Goal: Information Seeking & Learning: Learn about a topic

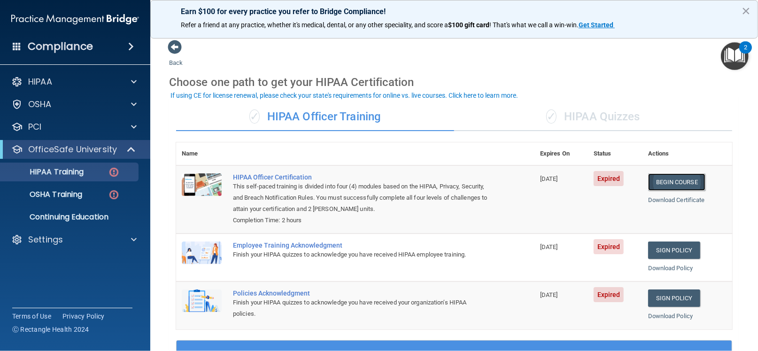
click at [665, 183] on link "Begin Course" at bounding box center [676, 181] width 57 height 17
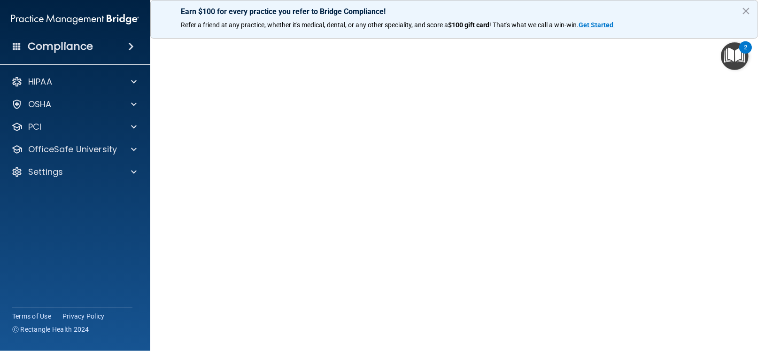
scroll to position [32, 0]
click at [746, 9] on button "×" at bounding box center [745, 10] width 9 height 15
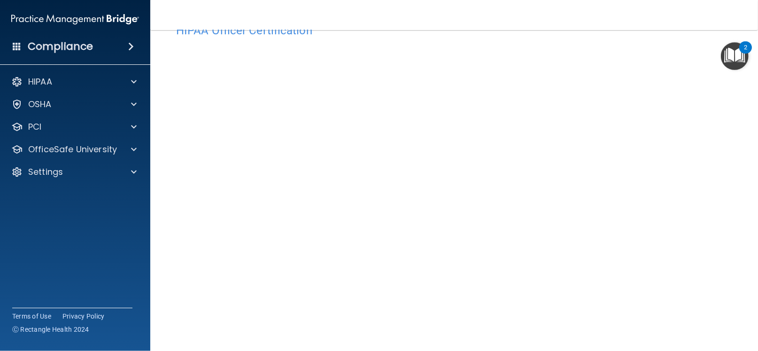
scroll to position [31, 0]
click at [0, 261] on div "Compliance HIPAA Documents and Policies Report an Incident Business Associates …" at bounding box center [75, 175] width 150 height 351
click at [0, 298] on div "Compliance HIPAA Documents and Policies Report an Incident Business Associates …" at bounding box center [75, 175] width 150 height 351
click at [0, 284] on div "Compliance HIPAA Documents and Policies Report an Incident Business Associates …" at bounding box center [75, 175] width 150 height 351
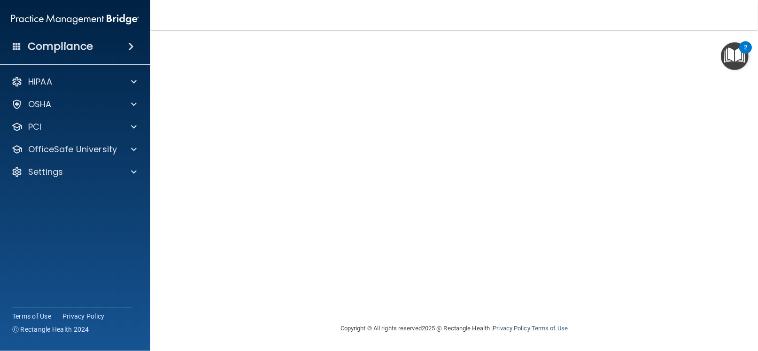
scroll to position [67, 0]
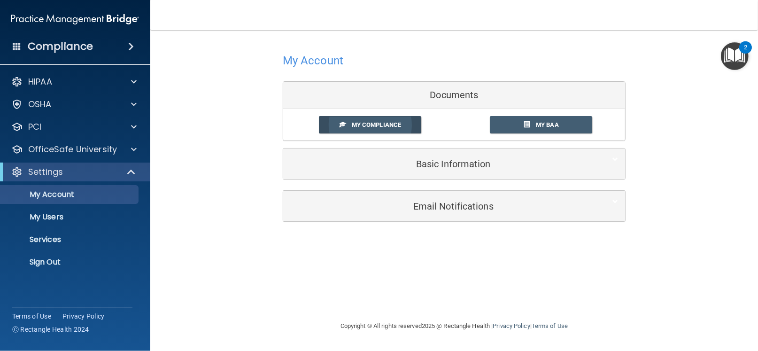
click at [398, 125] on span "My Compliance" at bounding box center [376, 124] width 49 height 7
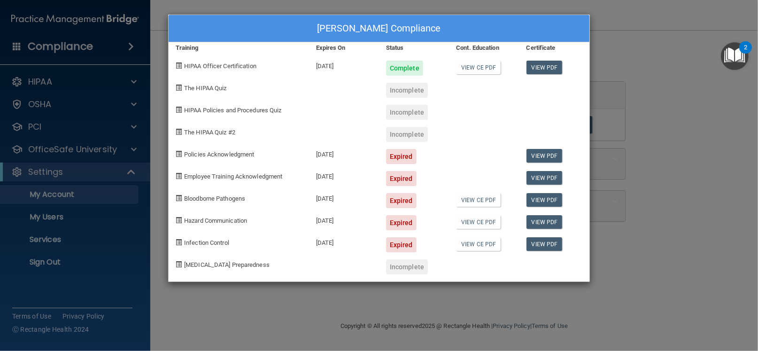
click at [177, 89] on span at bounding box center [179, 87] width 6 height 6
click at [548, 68] on link "View PDF" at bounding box center [544, 68] width 36 height 14
click at [642, 116] on div "Lynn Himler's Compliance Training Expires On Status Cont. Education Certificate…" at bounding box center [379, 175] width 758 height 351
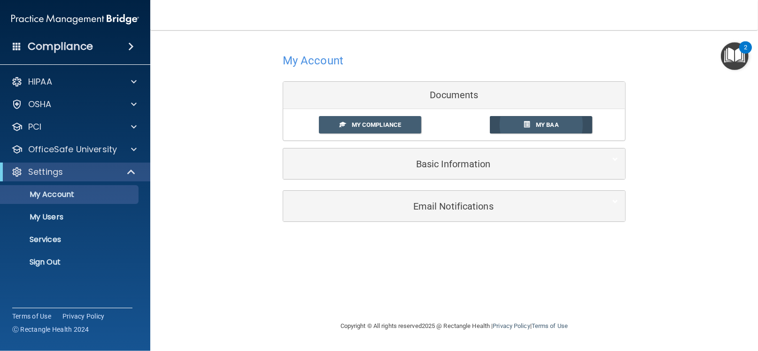
click at [539, 127] on span "My BAA" at bounding box center [547, 124] width 23 height 7
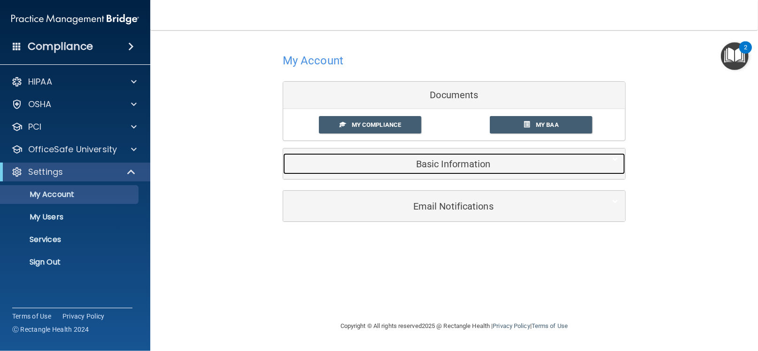
click at [425, 164] on h5 "Basic Information" at bounding box center [439, 164] width 299 height 10
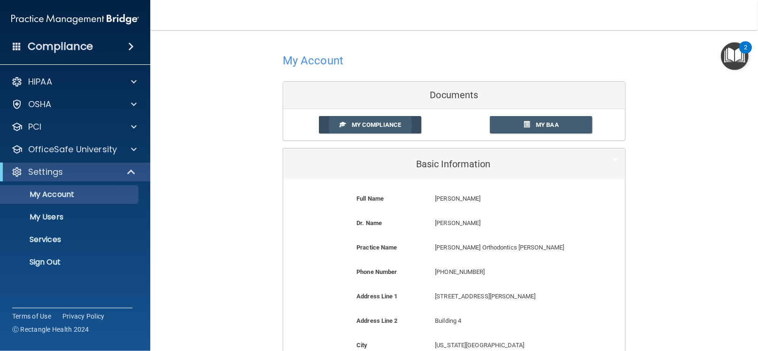
click at [373, 129] on link "My Compliance" at bounding box center [370, 124] width 103 height 17
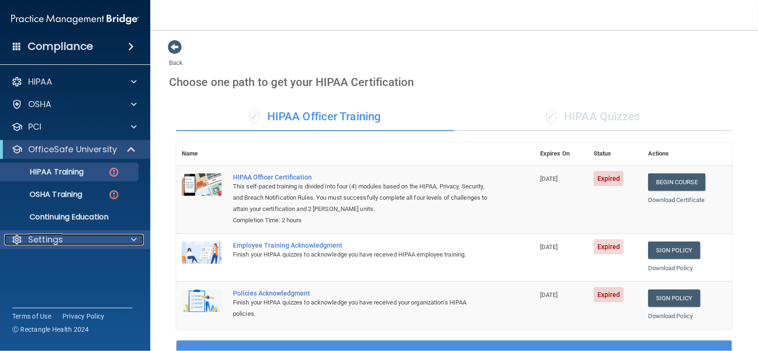
click at [59, 234] on p "Settings" at bounding box center [45, 239] width 35 height 11
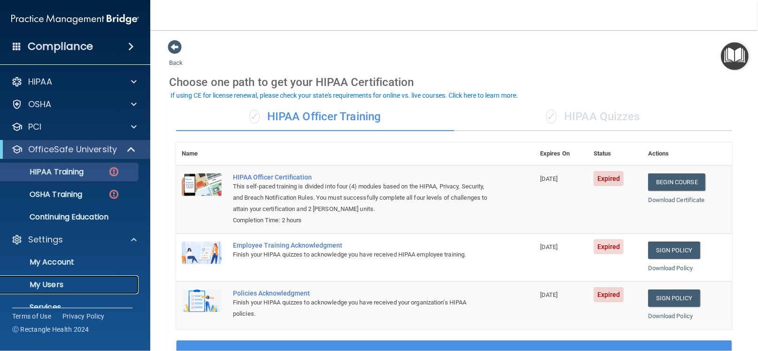
click at [51, 284] on p "My Users" at bounding box center [70, 284] width 128 height 9
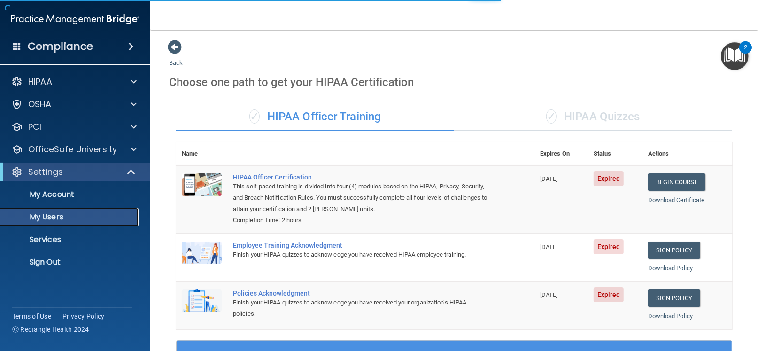
select select "20"
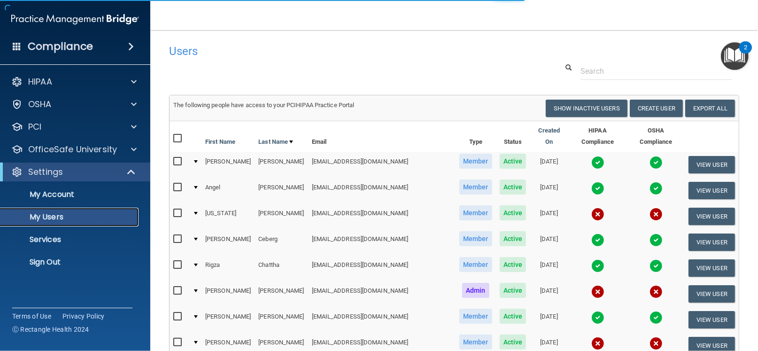
scroll to position [34, 0]
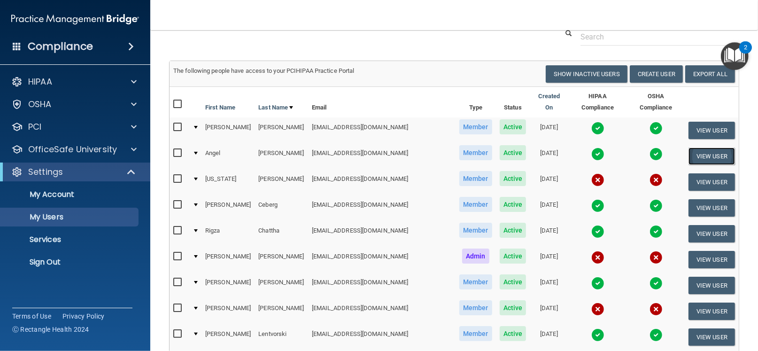
click at [690, 147] on button "View User" at bounding box center [711, 155] width 46 height 17
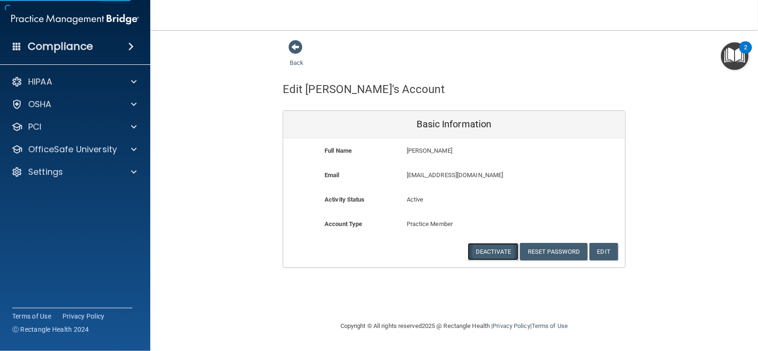
click at [508, 243] on button "Deactivate" at bounding box center [493, 251] width 51 height 17
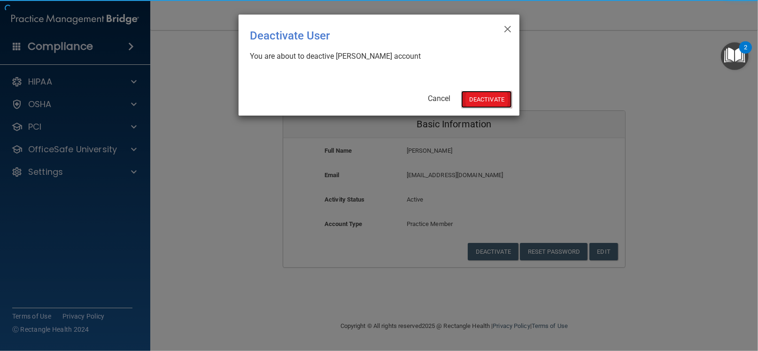
click at [501, 106] on button "Deactivate" at bounding box center [486, 99] width 51 height 17
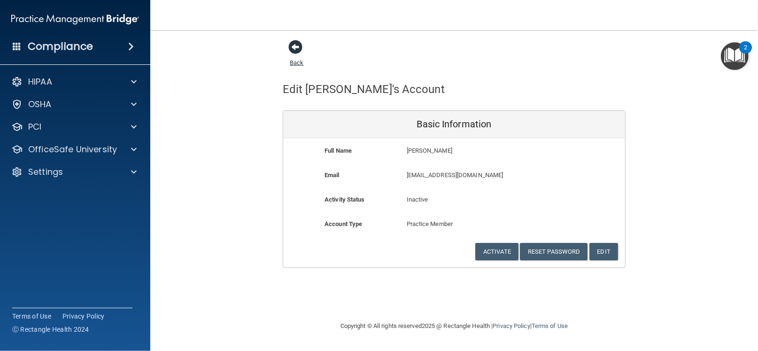
click at [295, 47] on span at bounding box center [295, 47] width 14 height 14
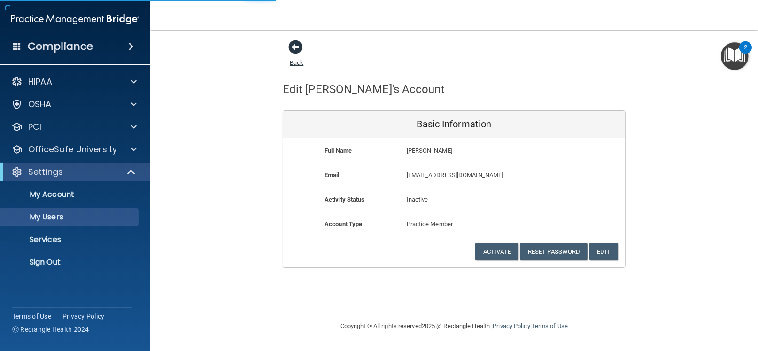
select select "20"
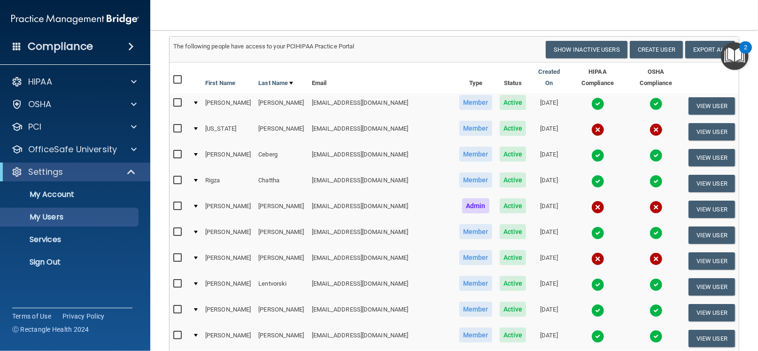
scroll to position [57, 0]
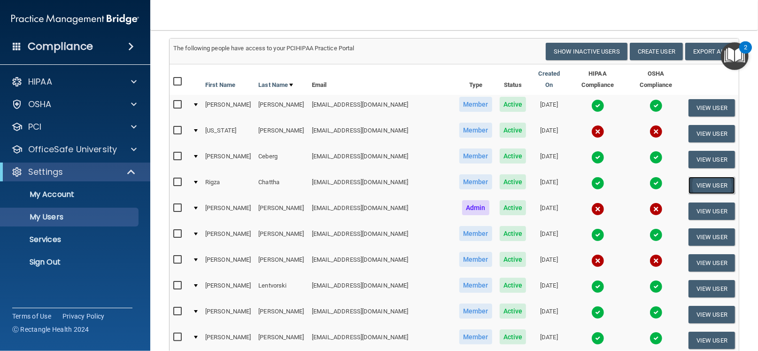
click at [688, 176] on button "View User" at bounding box center [711, 184] width 46 height 17
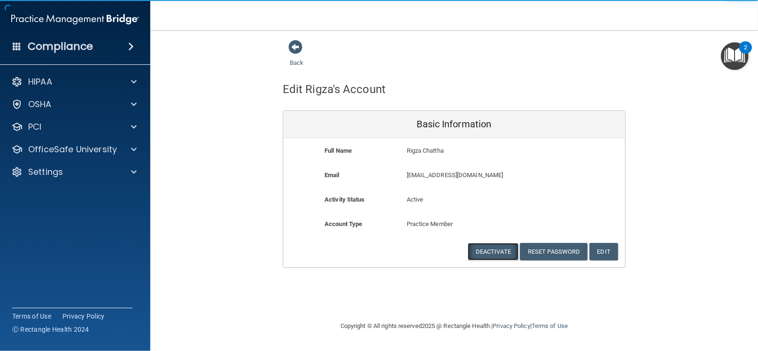
click at [488, 256] on button "Deactivate" at bounding box center [493, 251] width 51 height 17
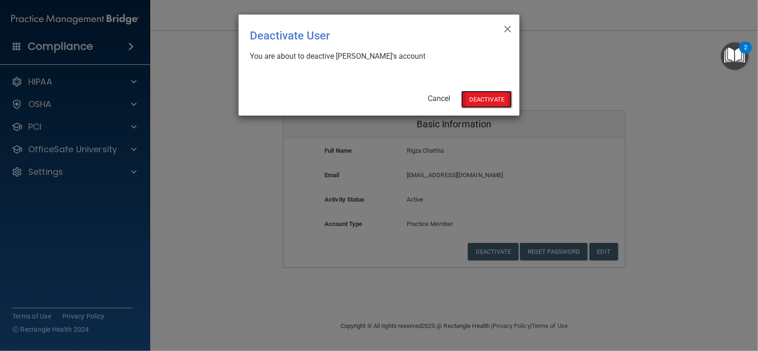
click at [483, 95] on button "Deactivate" at bounding box center [486, 99] width 51 height 17
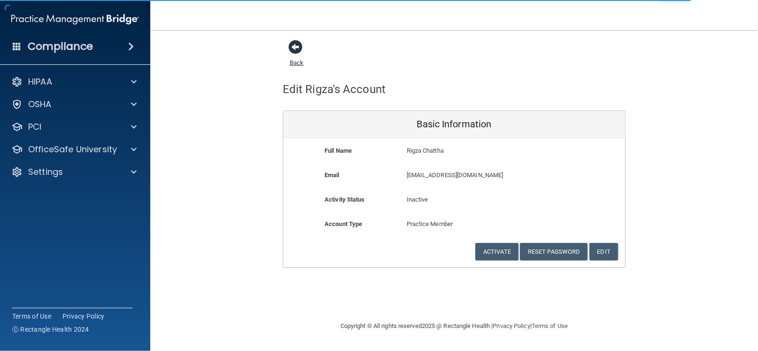
click at [294, 53] on span at bounding box center [295, 47] width 14 height 14
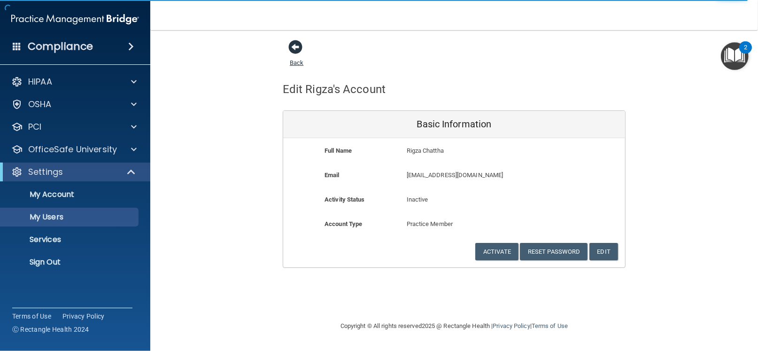
select select "20"
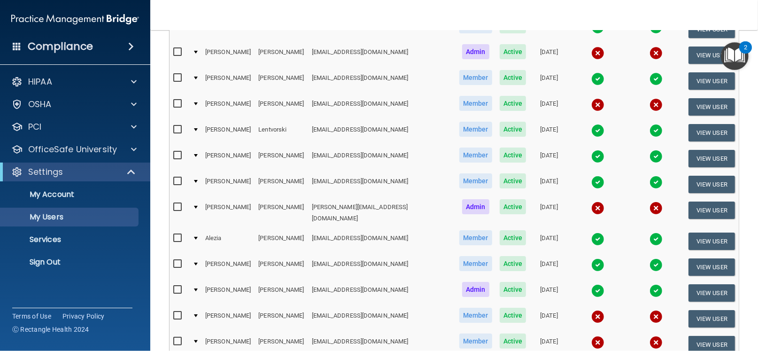
scroll to position [188, 0]
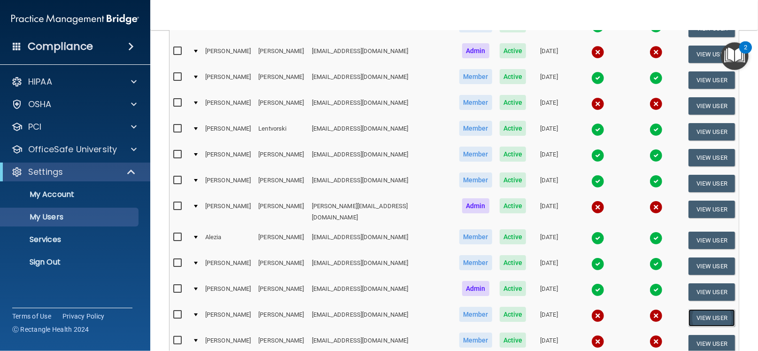
click at [710, 309] on button "View User" at bounding box center [711, 317] width 46 height 17
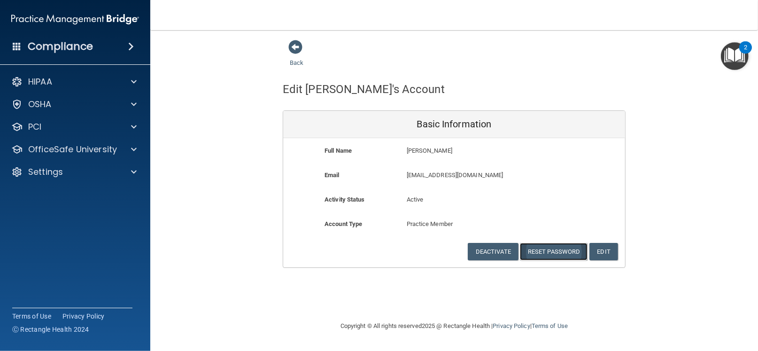
click at [562, 252] on button "Reset Password" at bounding box center [554, 251] width 68 height 17
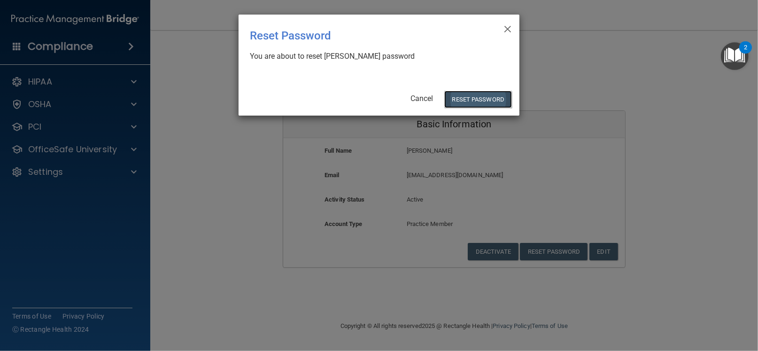
click at [471, 94] on button "Reset Password" at bounding box center [478, 99] width 68 height 17
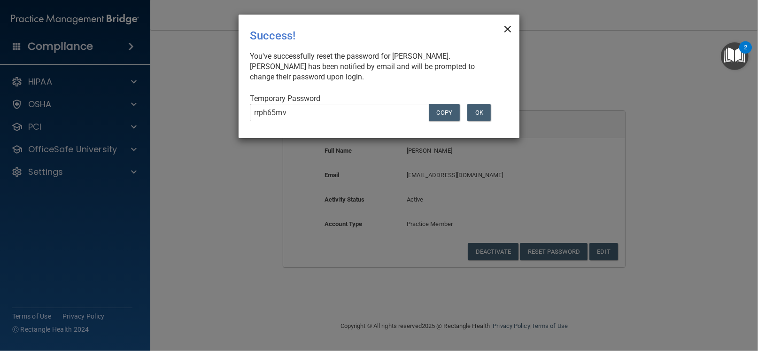
click at [506, 24] on span "×" at bounding box center [507, 27] width 8 height 19
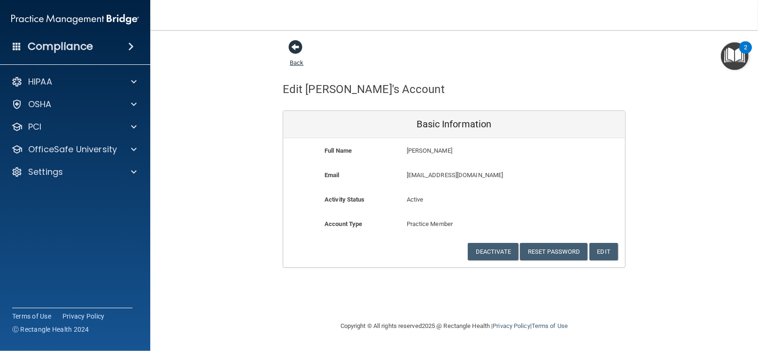
click at [296, 44] on span at bounding box center [295, 47] width 14 height 14
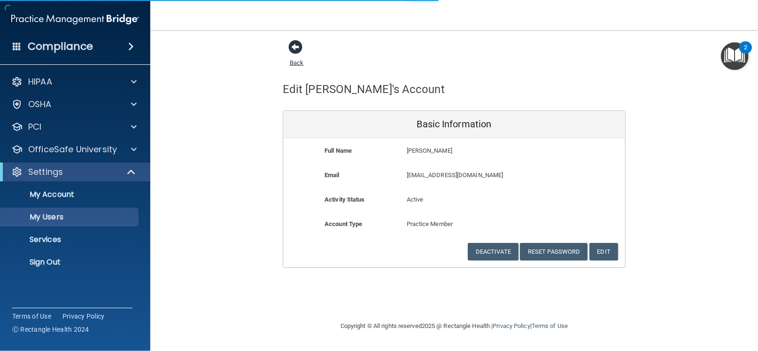
select select "20"
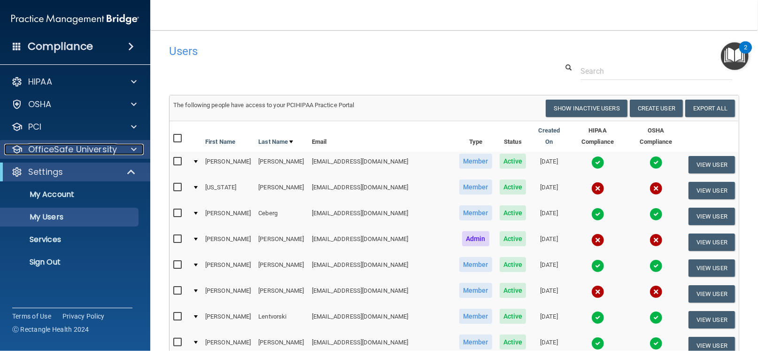
click at [53, 151] on p "OfficeSafe University" at bounding box center [72, 149] width 89 height 11
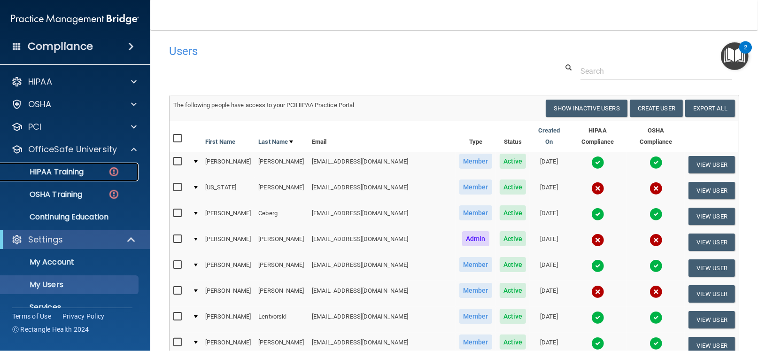
click at [54, 173] on p "HIPAA Training" at bounding box center [44, 171] width 77 height 9
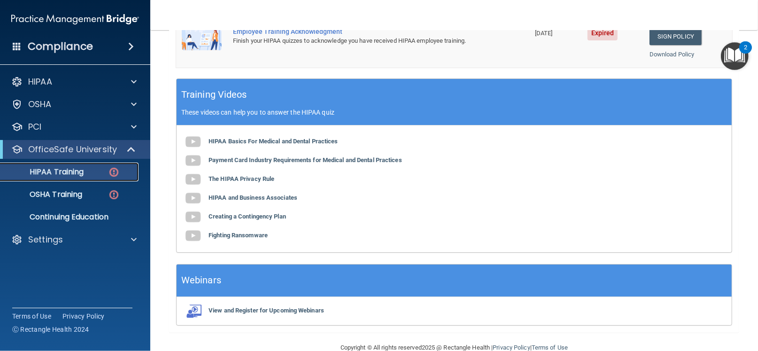
scroll to position [264, 0]
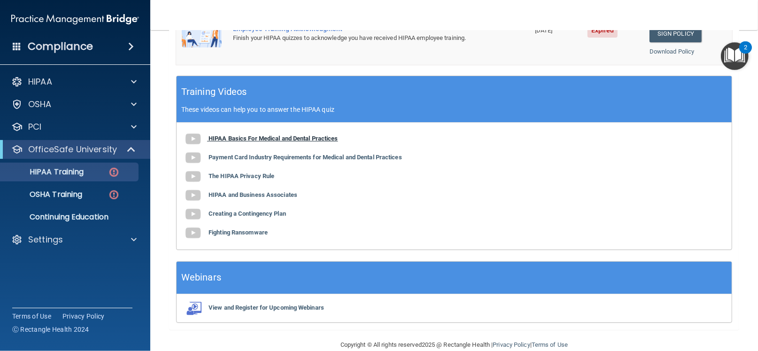
click at [287, 139] on b "HIPAA Basics For Medical and Dental Practices" at bounding box center [273, 138] width 130 height 7
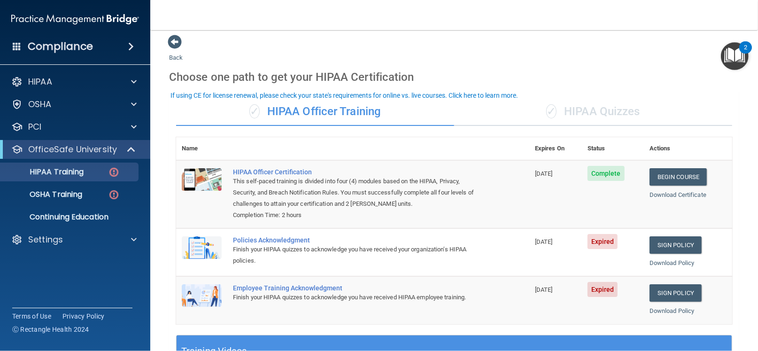
scroll to position [0, 0]
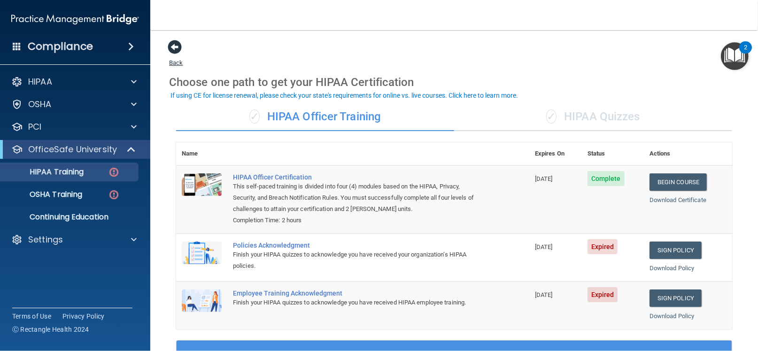
click at [177, 47] on span at bounding box center [175, 47] width 14 height 14
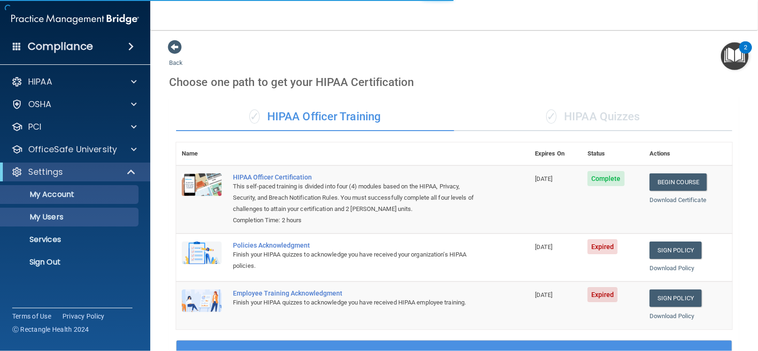
select select "20"
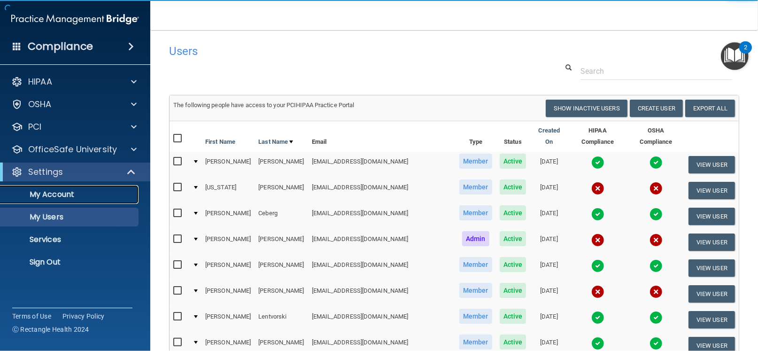
click at [54, 193] on p "My Account" at bounding box center [70, 194] width 128 height 9
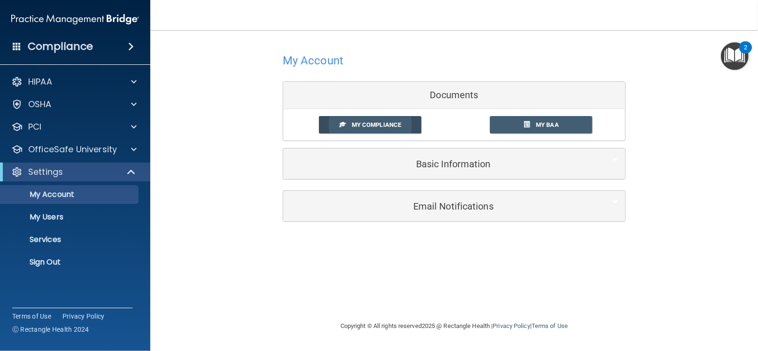
click at [355, 122] on span "My Compliance" at bounding box center [376, 124] width 49 height 7
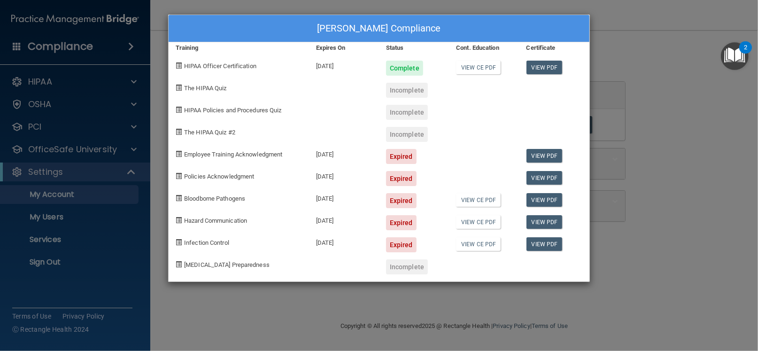
click at [452, 291] on div "[PERSON_NAME] Compliance Training Expires On Status Cont. Education Certificate…" at bounding box center [379, 175] width 758 height 351
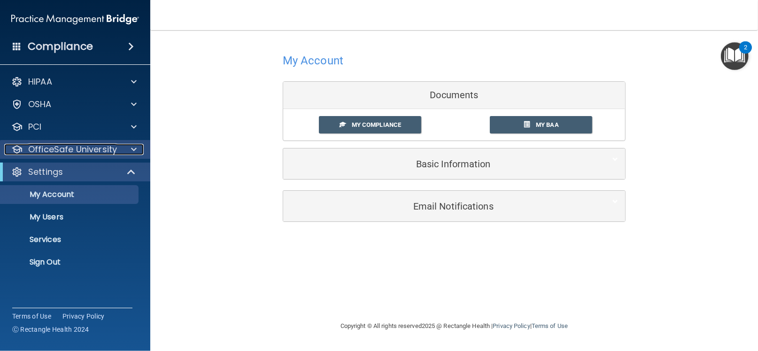
click at [69, 150] on p "OfficeSafe University" at bounding box center [72, 149] width 89 height 11
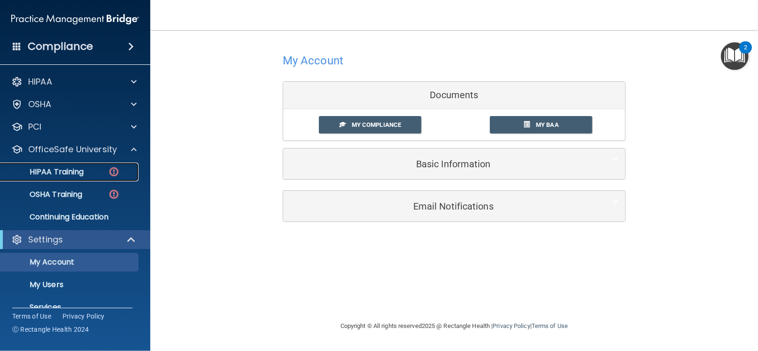
click at [68, 175] on p "HIPAA Training" at bounding box center [44, 171] width 77 height 9
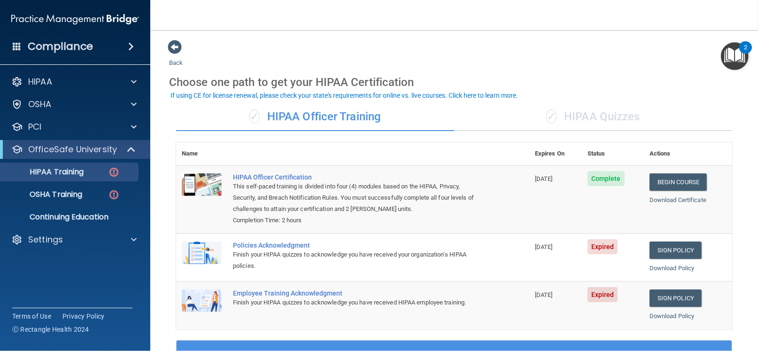
click at [592, 114] on div "✓ HIPAA Quizzes" at bounding box center [593, 117] width 278 height 28
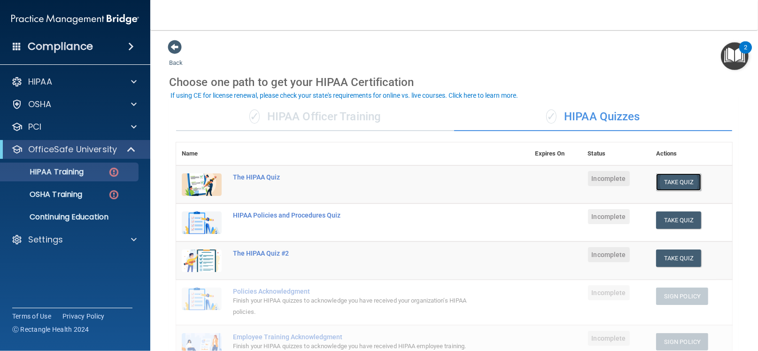
click at [673, 175] on button "Take Quiz" at bounding box center [678, 181] width 45 height 17
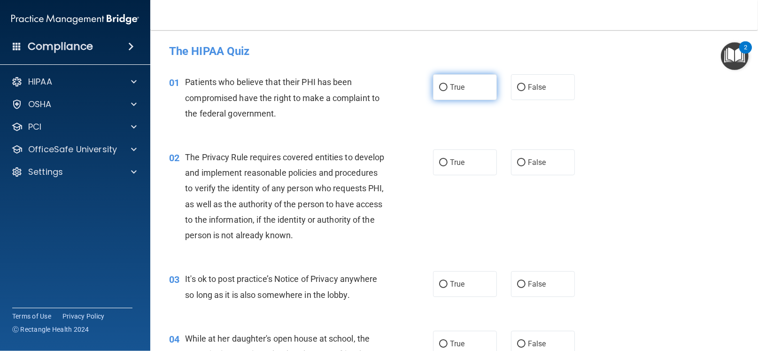
click at [439, 85] on input "True" at bounding box center [443, 87] width 8 height 7
radio input "true"
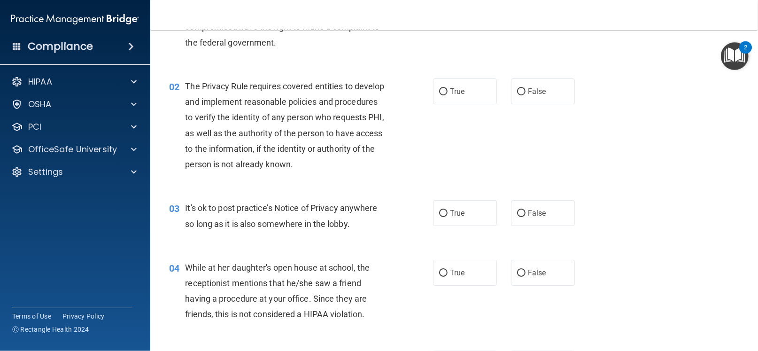
scroll to position [76, 0]
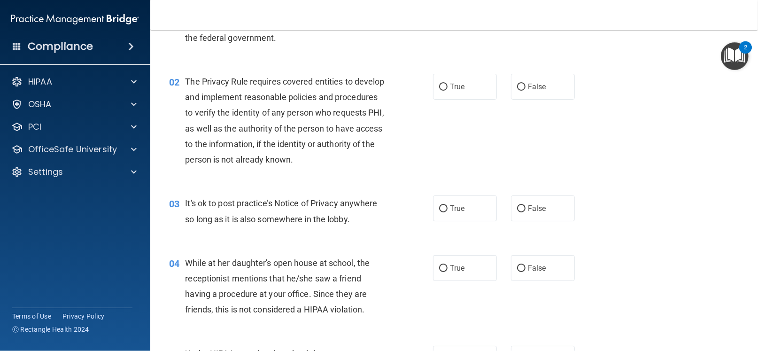
click at [391, 150] on div "02 The Privacy Rule requires covered entities to develop and implement reasonab…" at bounding box center [301, 123] width 292 height 98
click at [439, 88] on input "True" at bounding box center [443, 87] width 8 height 7
radio input "true"
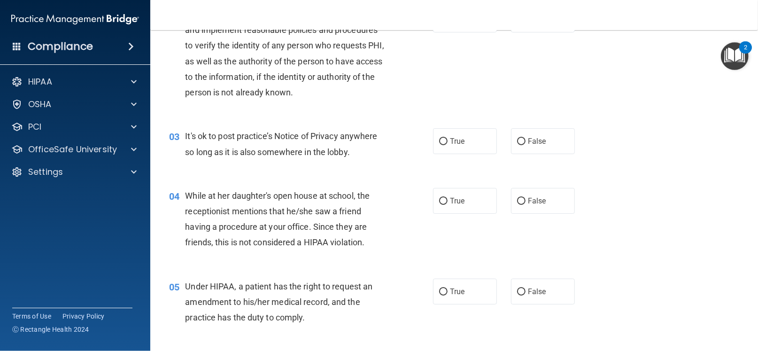
scroll to position [143, 0]
click at [442, 140] on input "True" at bounding box center [443, 141] width 8 height 7
radio input "true"
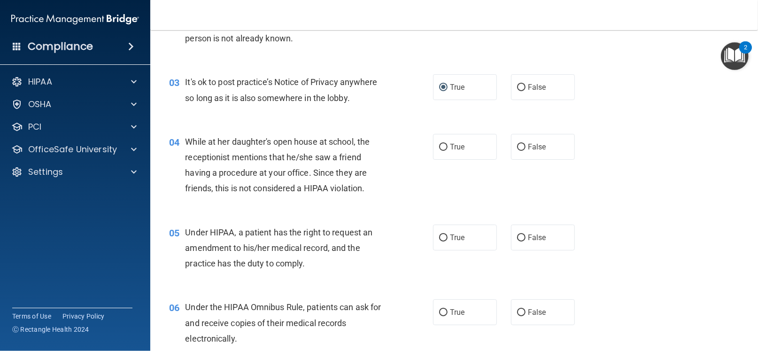
scroll to position [200, 0]
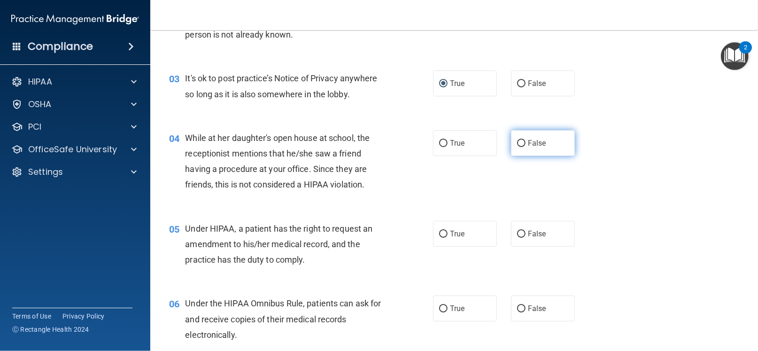
click at [517, 142] on input "False" at bounding box center [521, 143] width 8 height 7
radio input "true"
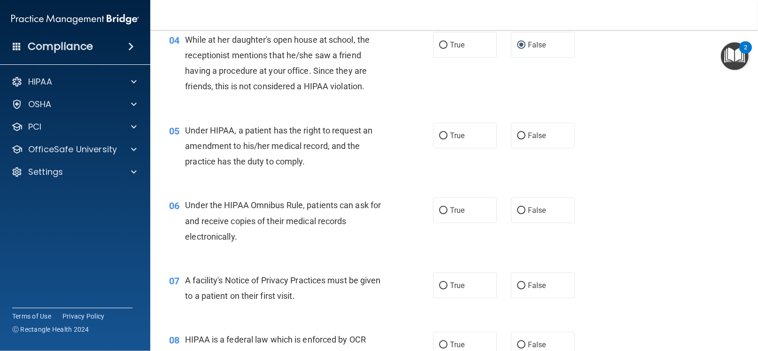
scroll to position [299, 0]
click at [442, 134] on input "True" at bounding box center [443, 135] width 8 height 7
radio input "true"
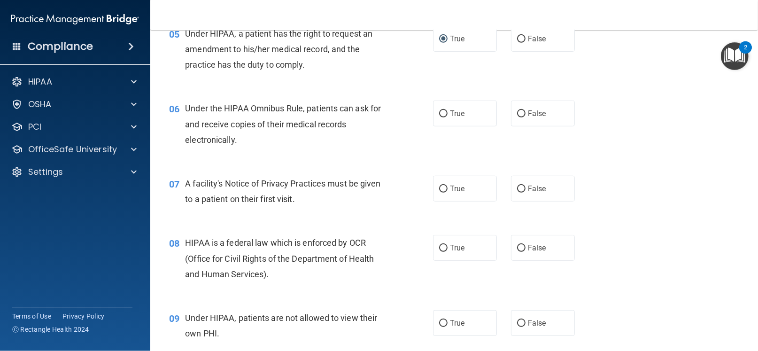
scroll to position [395, 0]
click at [443, 108] on label "True" at bounding box center [465, 113] width 64 height 26
click at [443, 110] on input "True" at bounding box center [443, 113] width 8 height 7
radio input "true"
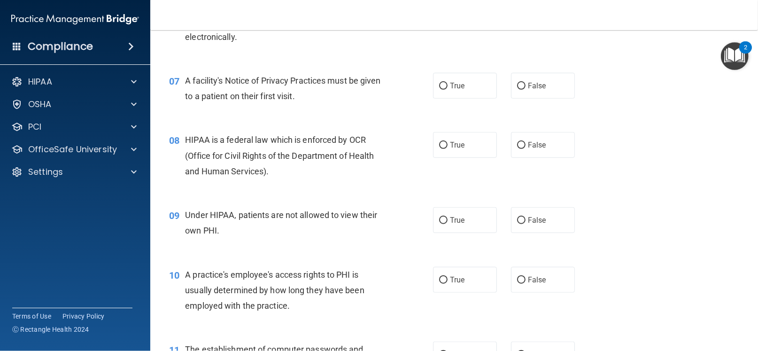
scroll to position [499, 0]
click at [445, 88] on label "True" at bounding box center [465, 85] width 64 height 26
click at [445, 88] on input "True" at bounding box center [443, 85] width 8 height 7
radio input "true"
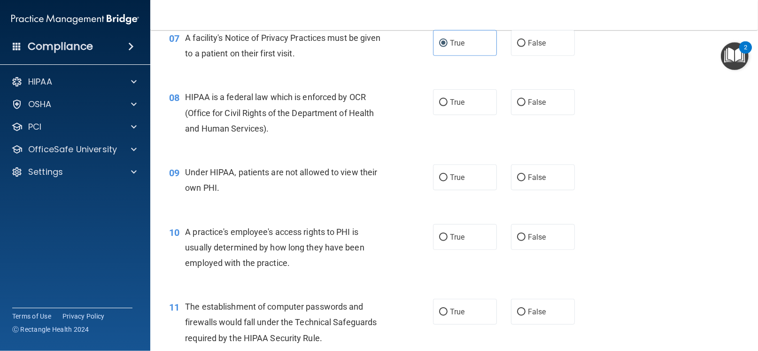
scroll to position [546, 0]
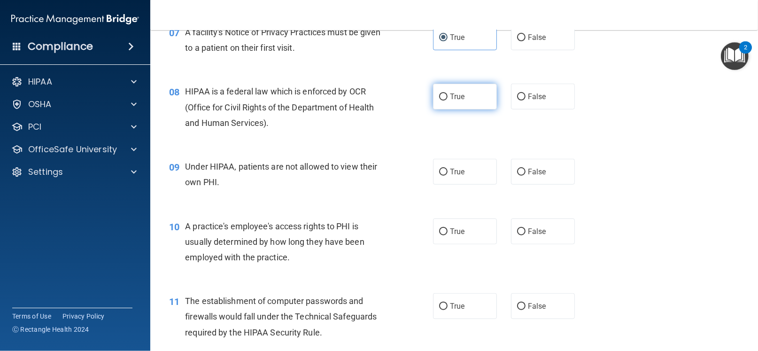
click at [436, 92] on label "True" at bounding box center [465, 97] width 64 height 26
click at [439, 93] on input "True" at bounding box center [443, 96] width 8 height 7
radio input "true"
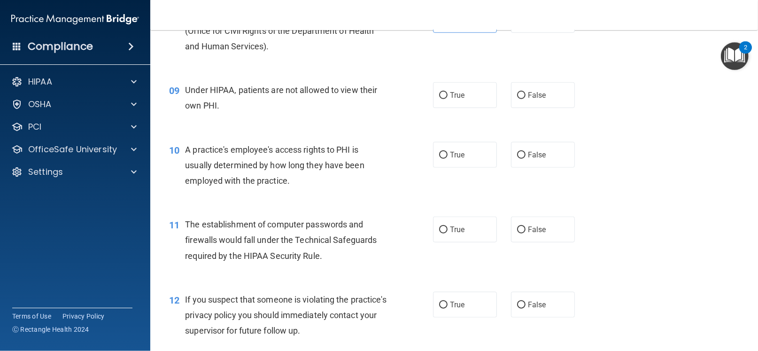
scroll to position [625, 0]
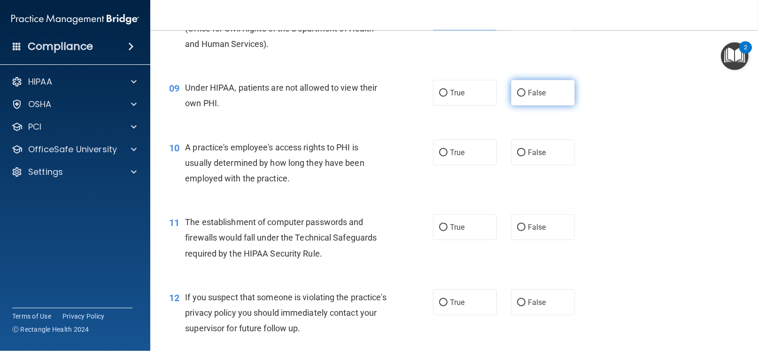
click at [517, 94] on input "False" at bounding box center [521, 93] width 8 height 7
radio input "true"
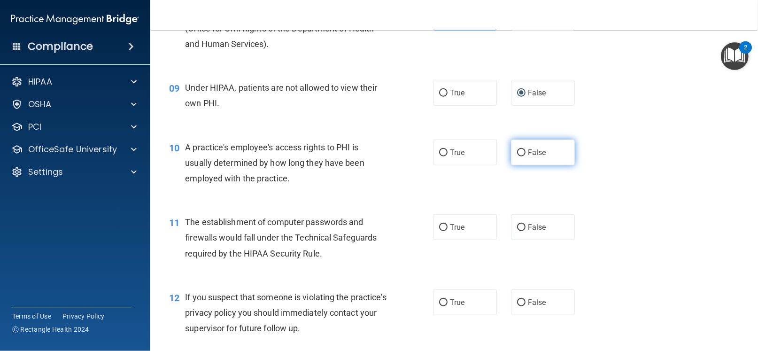
click at [517, 152] on input "False" at bounding box center [521, 152] width 8 height 7
radio input "true"
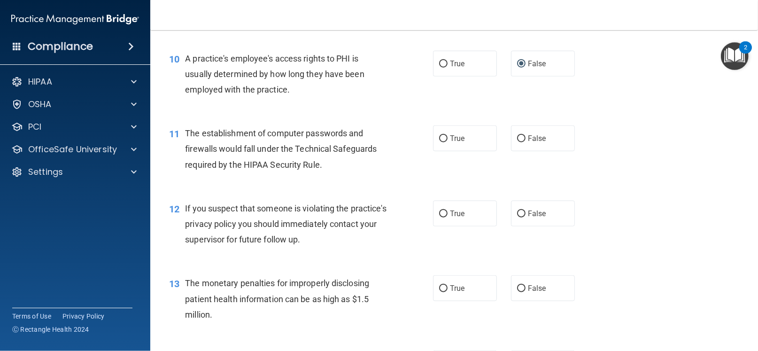
scroll to position [714, 0]
click at [439, 136] on input "True" at bounding box center [443, 138] width 8 height 7
radio input "true"
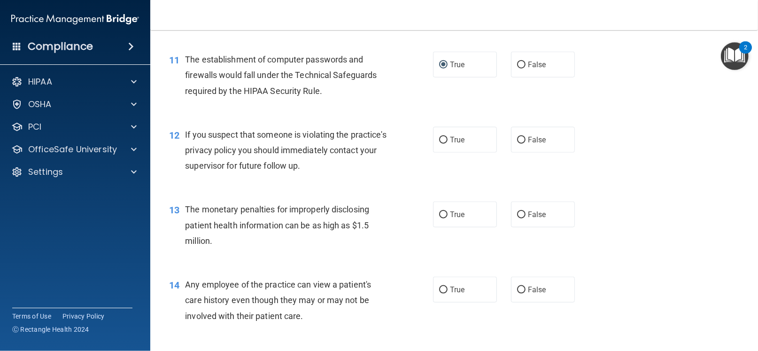
scroll to position [788, 0]
click at [439, 138] on input "True" at bounding box center [443, 140] width 8 height 7
radio input "true"
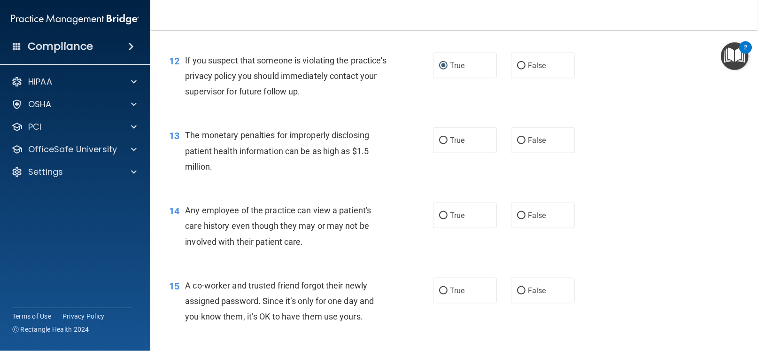
scroll to position [862, 0]
click at [442, 138] on input "True" at bounding box center [443, 140] width 8 height 7
radio input "true"
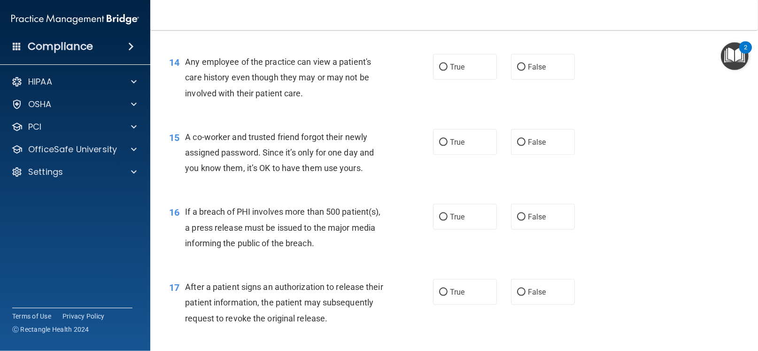
scroll to position [1011, 0]
click at [517, 64] on input "False" at bounding box center [521, 66] width 8 height 7
radio input "true"
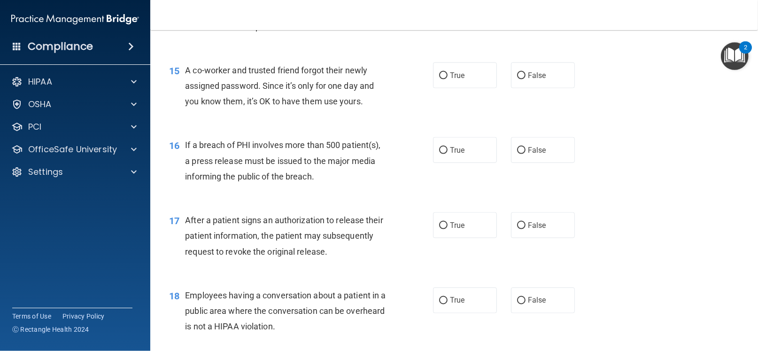
scroll to position [1077, 0]
click at [517, 77] on input "False" at bounding box center [521, 75] width 8 height 7
radio input "true"
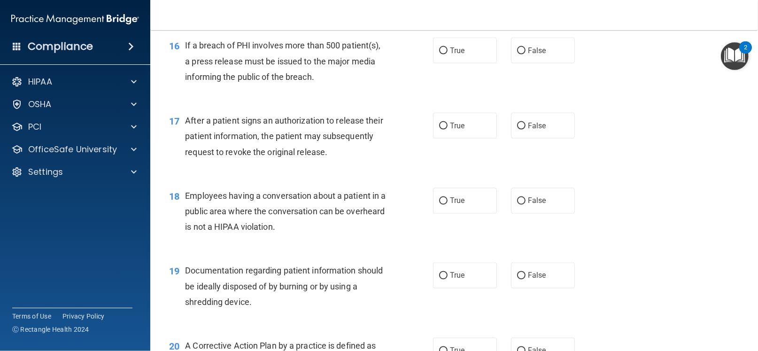
scroll to position [1177, 0]
click at [367, 88] on div "16 If a breach of PHI involves more than 500 patient(s), a press release must b…" at bounding box center [454, 62] width 584 height 75
click at [439, 47] on input "True" at bounding box center [443, 49] width 8 height 7
radio input "true"
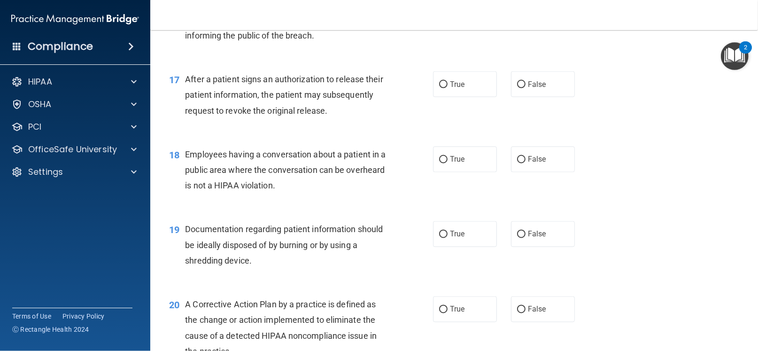
scroll to position [1219, 0]
click at [439, 86] on input "True" at bounding box center [443, 83] width 8 height 7
radio input "true"
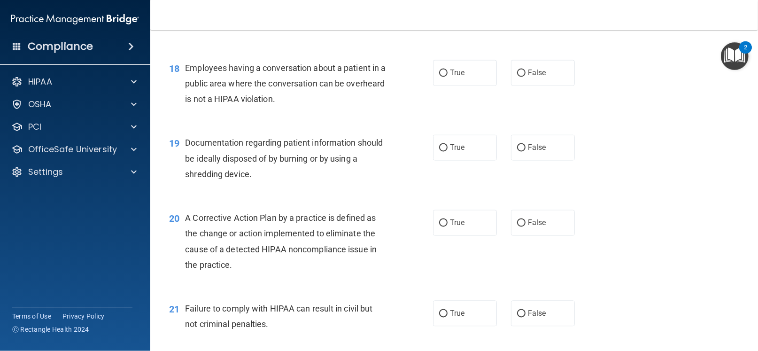
scroll to position [1304, 0]
click at [381, 203] on div "20 A Corrective Action Plan by a practice is defined as the change or action im…" at bounding box center [454, 243] width 584 height 91
click at [517, 76] on input "False" at bounding box center [521, 72] width 8 height 7
radio input "true"
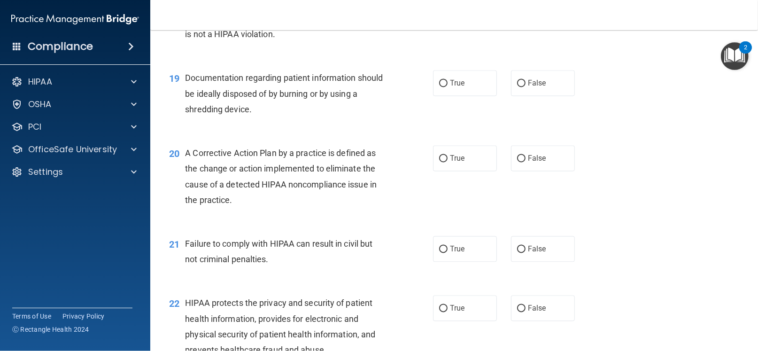
scroll to position [1366, 0]
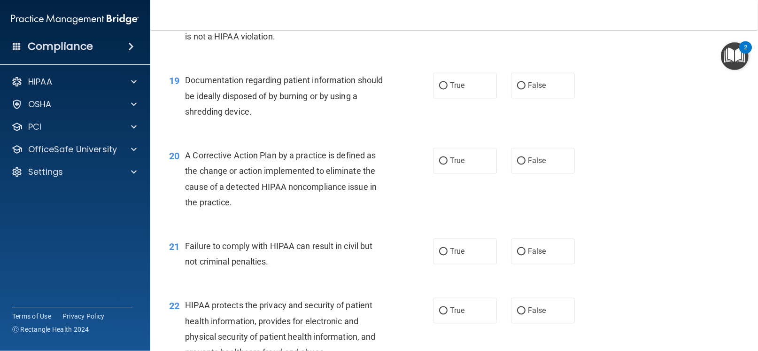
click at [423, 173] on div "20 A Corrective Action Plan by a practice is defined as the change or action im…" at bounding box center [301, 180] width 292 height 67
click at [425, 175] on div "20 A Corrective Action Plan by a practice is defined as the change or action im…" at bounding box center [301, 180] width 292 height 67
click at [443, 83] on input "True" at bounding box center [443, 85] width 8 height 7
radio input "true"
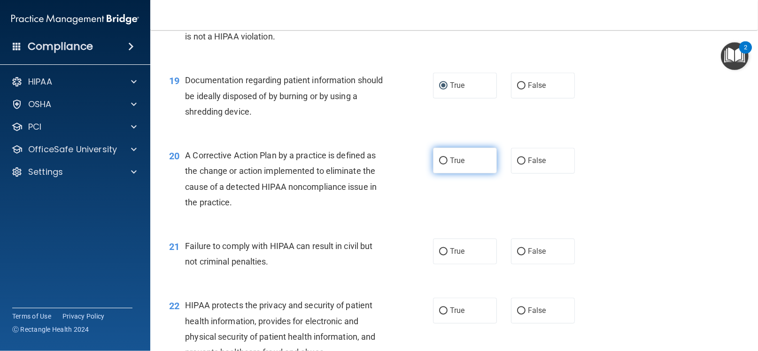
click at [442, 152] on label "True" at bounding box center [465, 160] width 64 height 26
click at [442, 157] on input "True" at bounding box center [443, 160] width 8 height 7
radio input "true"
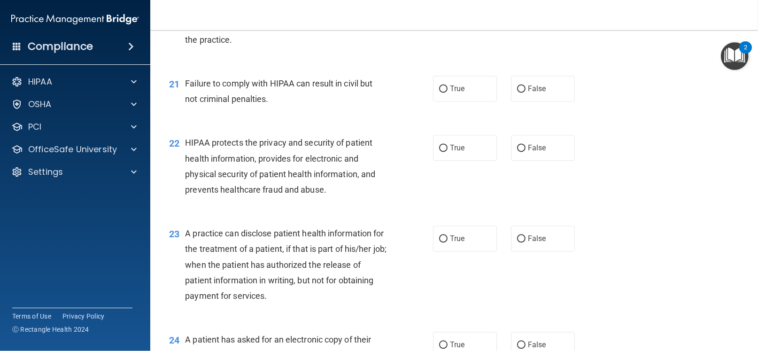
scroll to position [1529, 0]
click at [516, 92] on label "False" at bounding box center [543, 88] width 64 height 26
click at [517, 92] on input "False" at bounding box center [521, 88] width 8 height 7
radio input "true"
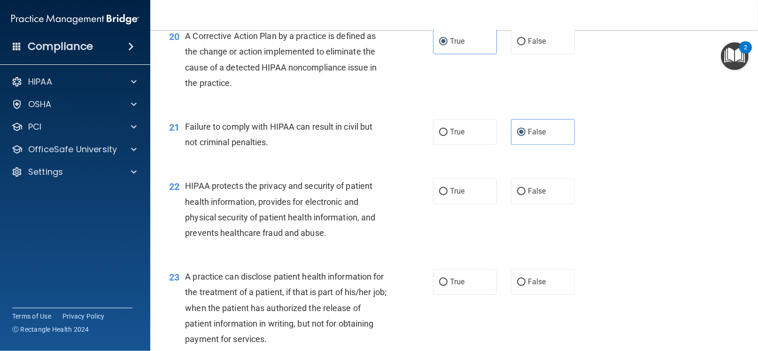
scroll to position [1485, 0]
click at [439, 190] on input "True" at bounding box center [443, 191] width 8 height 7
radio input "true"
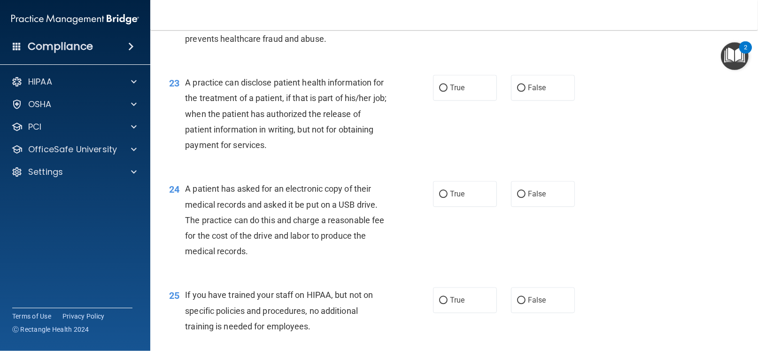
scroll to position [1672, 0]
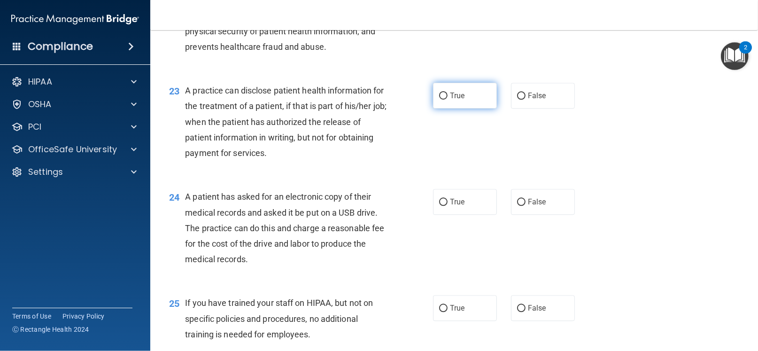
click at [439, 88] on label "True" at bounding box center [465, 96] width 64 height 26
click at [439, 92] on input "True" at bounding box center [443, 95] width 8 height 7
radio input "true"
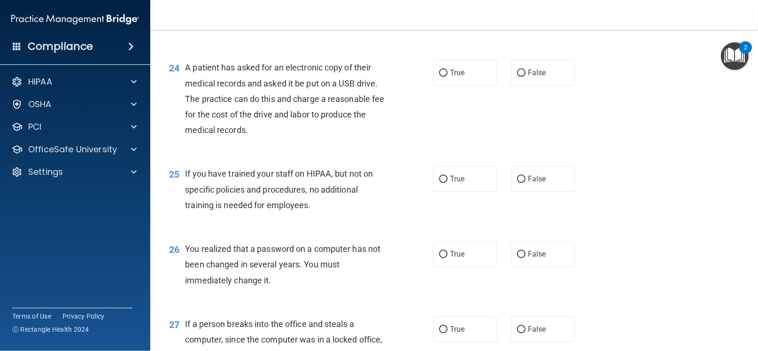
scroll to position [1801, 0]
click at [439, 70] on input "True" at bounding box center [443, 72] width 8 height 7
radio input "true"
click at [439, 70] on input "True" at bounding box center [443, 72] width 8 height 7
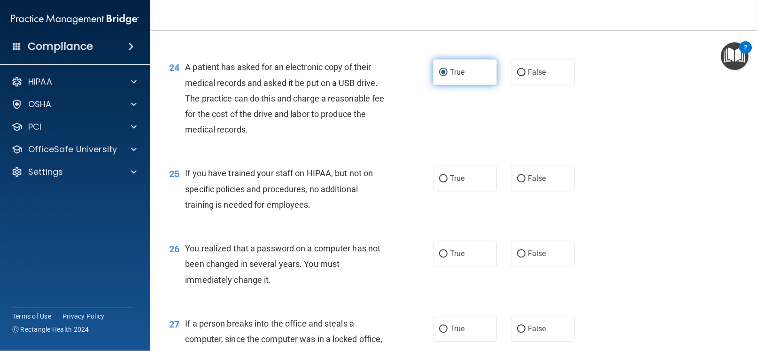
click at [439, 70] on input "True" at bounding box center [443, 72] width 8 height 7
click at [439, 69] on input "True" at bounding box center [443, 72] width 8 height 7
click at [442, 200] on div "25 If you have trained your staff on HIPAA, but not on specific policies and pr…" at bounding box center [301, 191] width 292 height 52
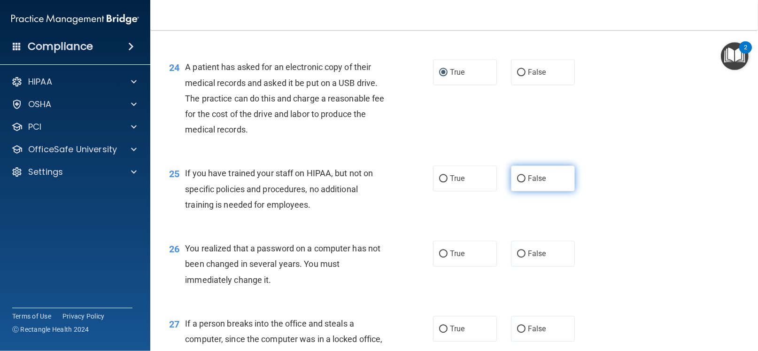
click at [528, 176] on span "False" at bounding box center [537, 178] width 18 height 9
click at [525, 176] on input "False" at bounding box center [521, 178] width 8 height 7
radio input "true"
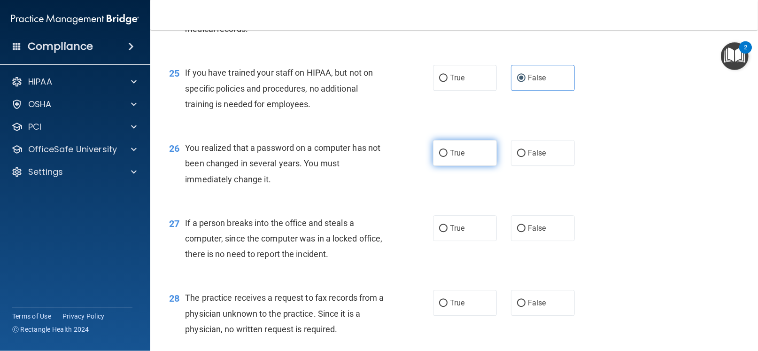
scroll to position [1902, 0]
click at [441, 152] on input "True" at bounding box center [443, 152] width 8 height 7
radio input "true"
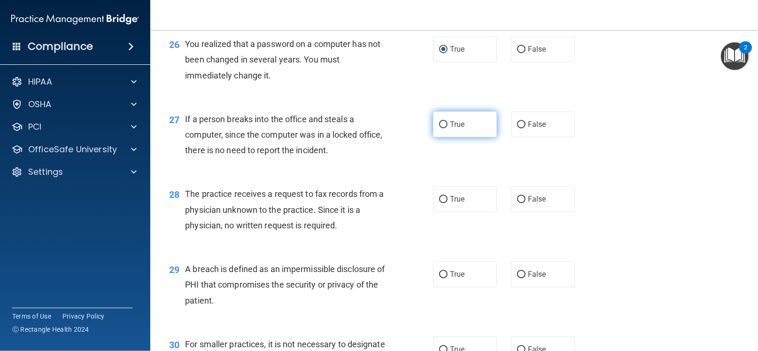
scroll to position [2006, 0]
click at [521, 122] on label "False" at bounding box center [543, 124] width 64 height 26
click at [521, 122] on input "False" at bounding box center [521, 124] width 8 height 7
radio input "true"
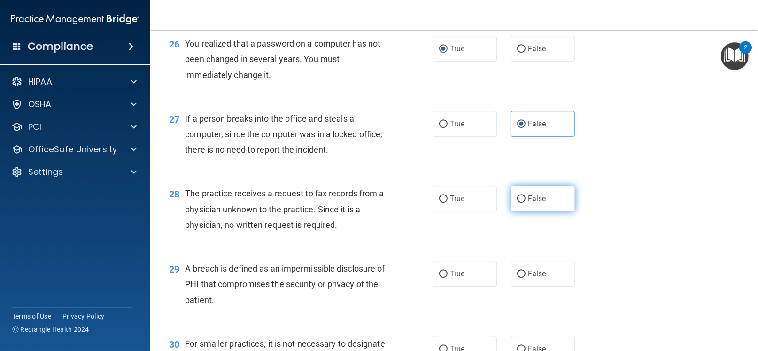
click at [518, 195] on input "False" at bounding box center [521, 198] width 8 height 7
radio input "true"
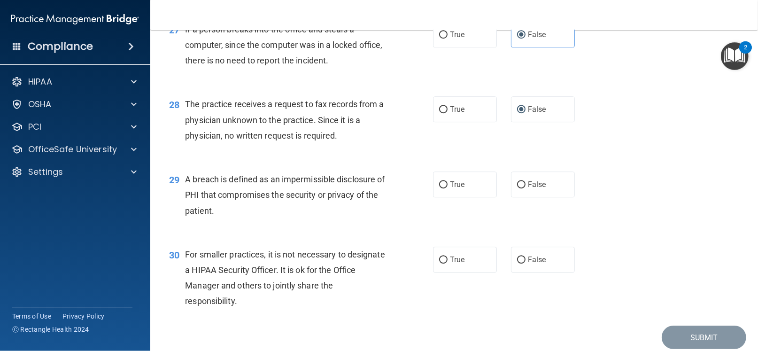
scroll to position [2095, 0]
click at [443, 187] on input "True" at bounding box center [443, 184] width 8 height 7
radio input "true"
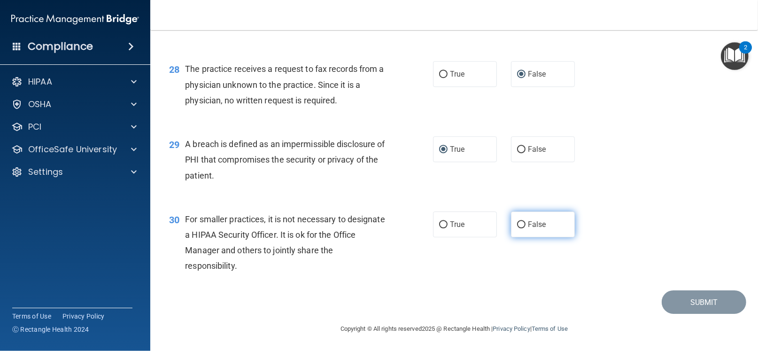
click at [516, 215] on label "False" at bounding box center [543, 224] width 64 height 26
click at [517, 221] on input "False" at bounding box center [521, 224] width 8 height 7
radio input "true"
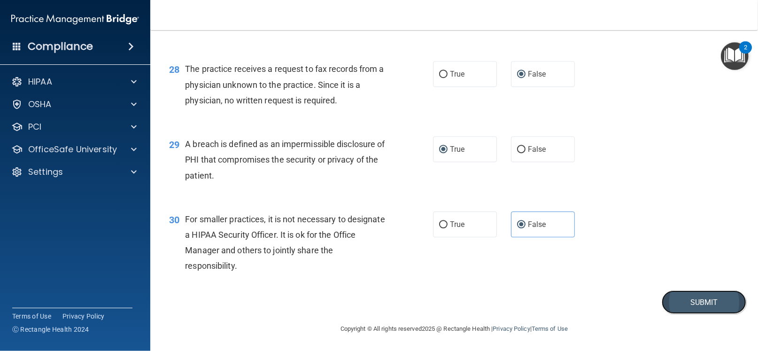
click at [697, 297] on button "Submit" at bounding box center [703, 302] width 84 height 24
click at [677, 301] on button "Submit" at bounding box center [703, 302] width 84 height 24
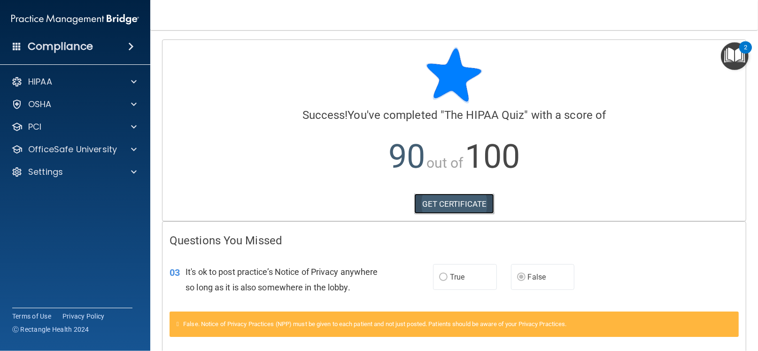
click at [449, 210] on link "GET CERTIFICATE" at bounding box center [454, 203] width 80 height 21
click at [74, 144] on p "OfficeSafe University" at bounding box center [72, 149] width 89 height 11
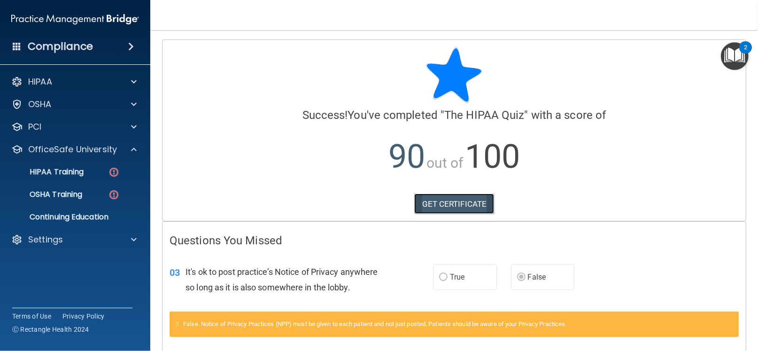
click at [442, 201] on link "GET CERTIFICATE" at bounding box center [454, 203] width 80 height 21
click at [89, 151] on p "OfficeSafe University" at bounding box center [72, 149] width 89 height 11
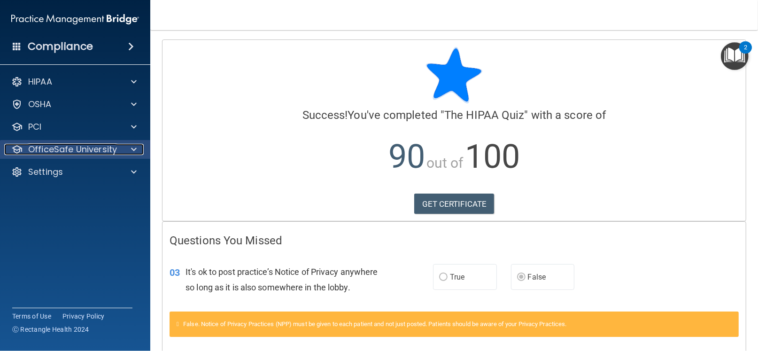
click at [89, 151] on p "OfficeSafe University" at bounding box center [72, 149] width 89 height 11
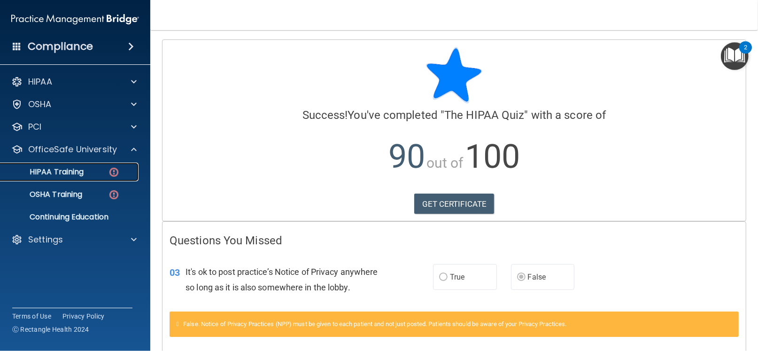
click at [74, 172] on p "HIPAA Training" at bounding box center [44, 171] width 77 height 9
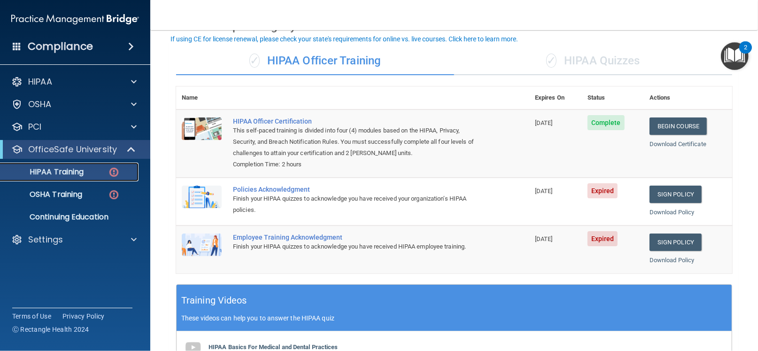
scroll to position [57, 0]
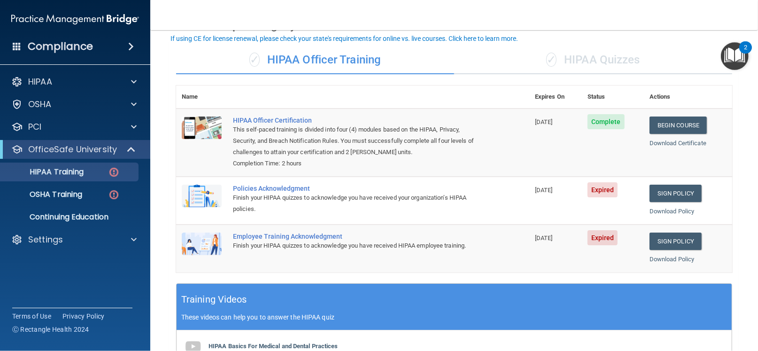
click at [254, 188] on div "Policies Acknowledgment" at bounding box center [357, 188] width 249 height 8
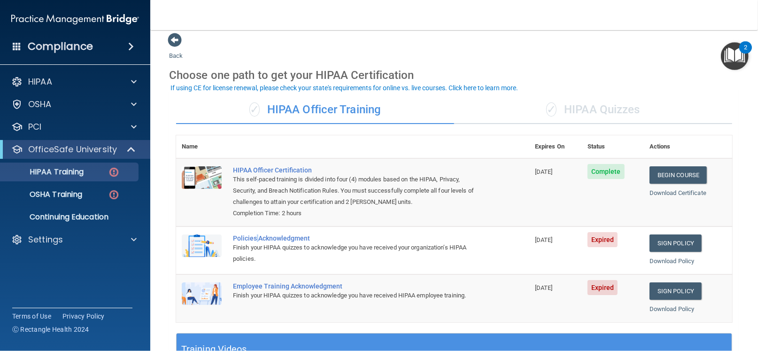
scroll to position [0, 0]
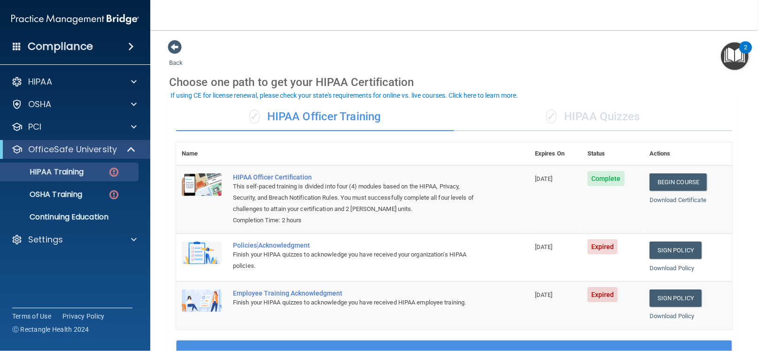
click at [599, 121] on div "✓ HIPAA Quizzes" at bounding box center [593, 117] width 278 height 28
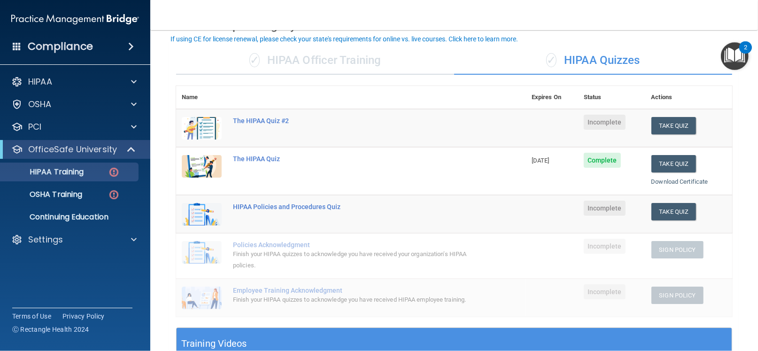
scroll to position [57, 0]
click at [347, 136] on td "The HIPAA Quiz #2" at bounding box center [376, 127] width 299 height 38
click at [663, 121] on button "Take Quiz" at bounding box center [673, 124] width 45 height 17
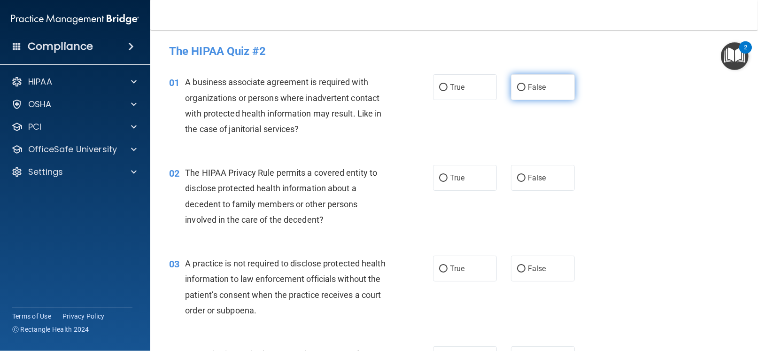
click at [517, 89] on input "False" at bounding box center [521, 87] width 8 height 7
radio input "true"
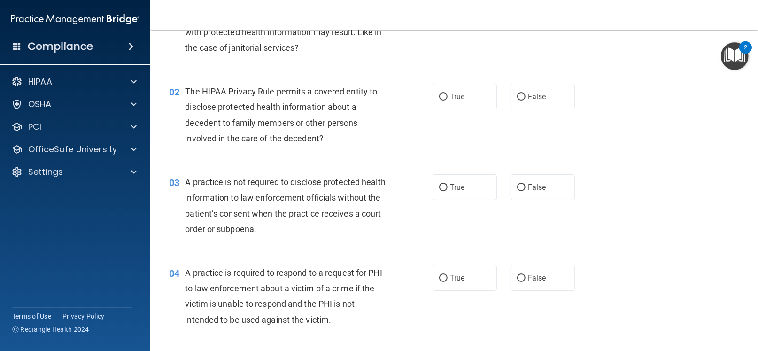
scroll to position [83, 0]
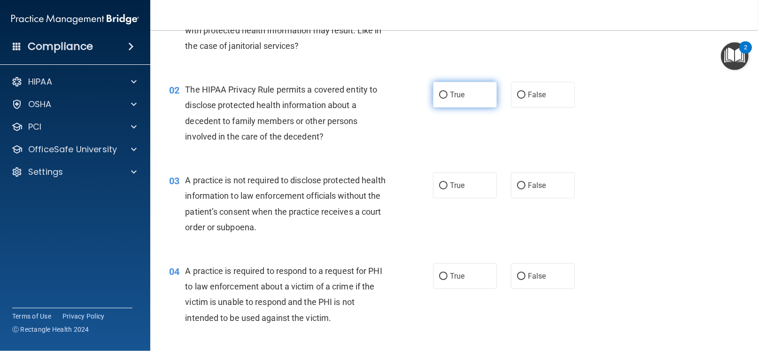
click at [439, 99] on label "True" at bounding box center [465, 95] width 64 height 26
click at [439, 99] on input "True" at bounding box center [443, 95] width 8 height 7
radio input "true"
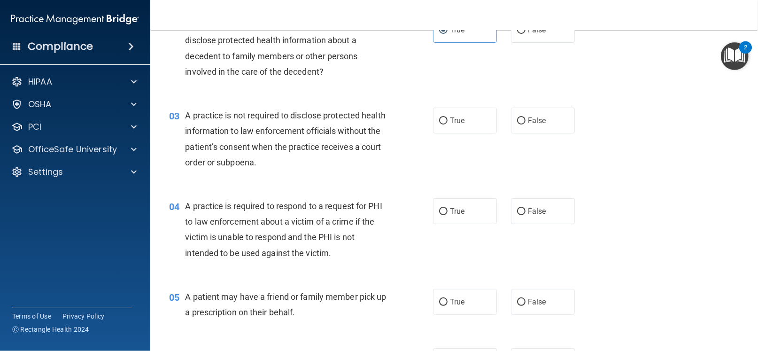
scroll to position [147, 0]
click at [517, 123] on input "False" at bounding box center [521, 121] width 8 height 7
radio input "true"
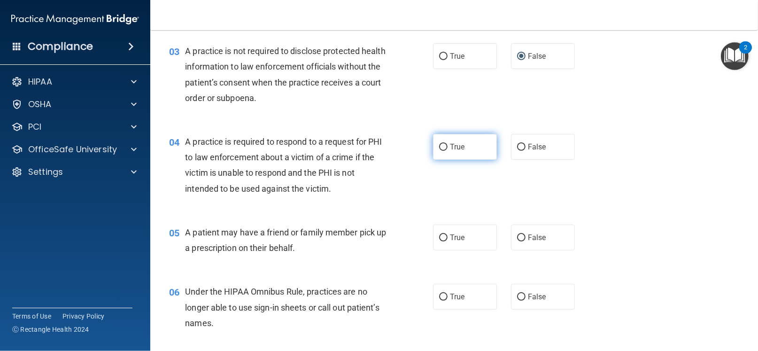
scroll to position [215, 0]
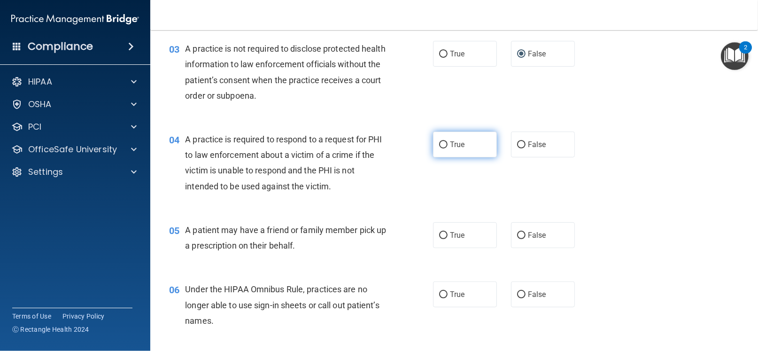
click at [442, 146] on input "True" at bounding box center [443, 144] width 8 height 7
radio input "true"
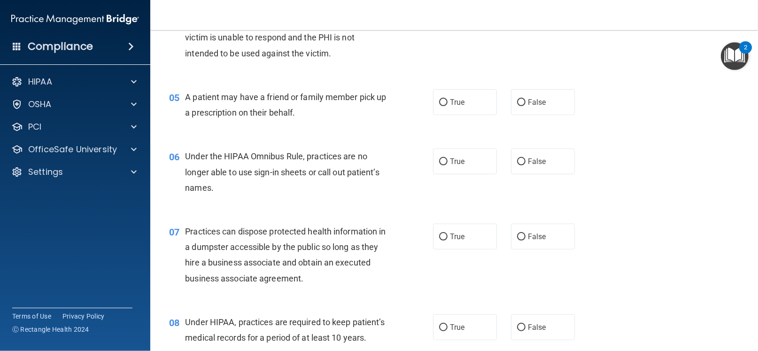
scroll to position [348, 0]
click at [440, 100] on input "True" at bounding box center [443, 101] width 8 height 7
radio input "true"
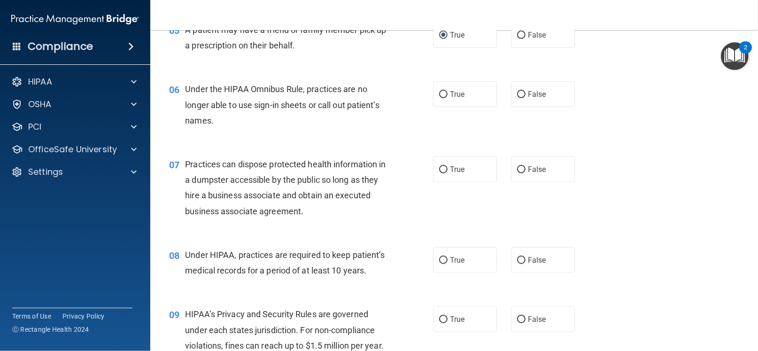
scroll to position [415, 0]
click at [519, 94] on input "False" at bounding box center [521, 94] width 8 height 7
radio input "true"
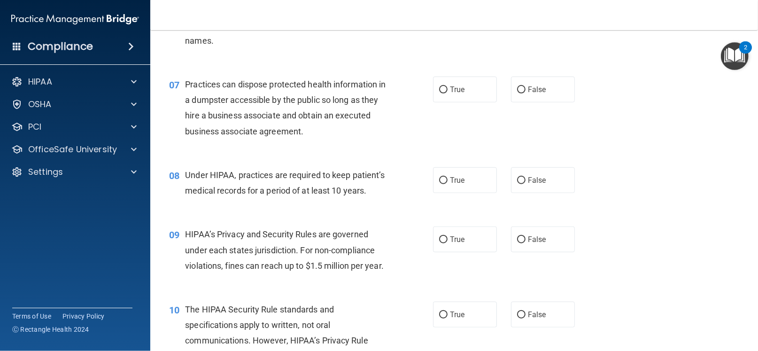
scroll to position [495, 0]
click at [517, 88] on input "False" at bounding box center [521, 89] width 8 height 7
radio input "true"
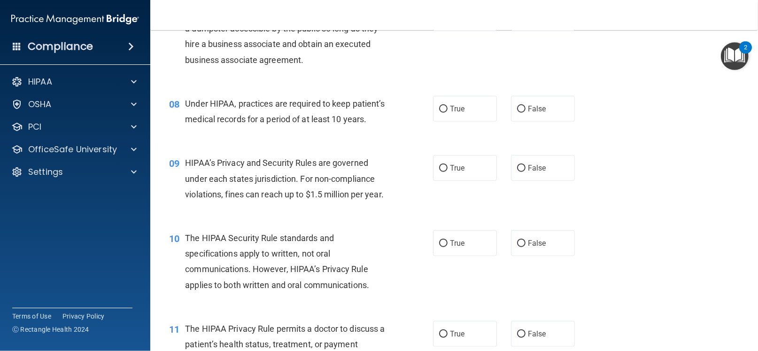
scroll to position [566, 0]
click at [439, 108] on input "True" at bounding box center [443, 108] width 8 height 7
radio input "true"
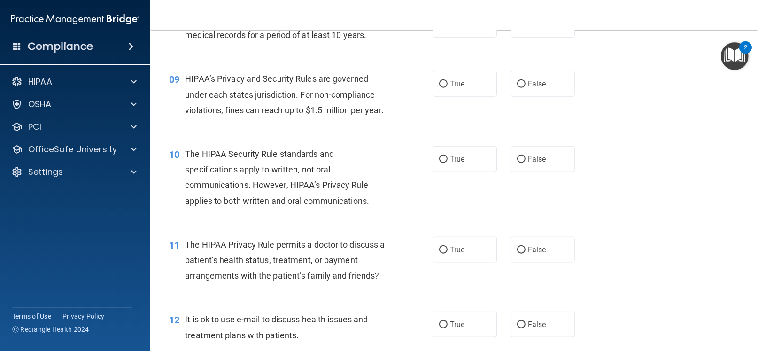
scroll to position [647, 0]
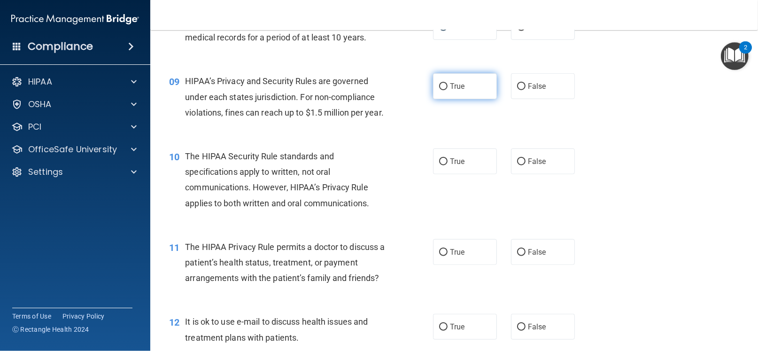
click at [442, 90] on input "True" at bounding box center [443, 86] width 8 height 7
radio input "true"
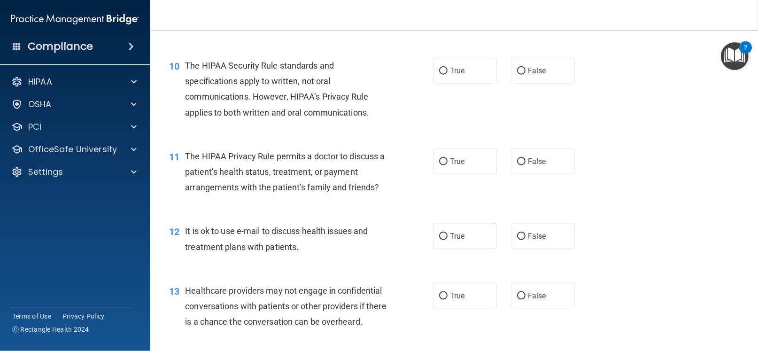
scroll to position [736, 0]
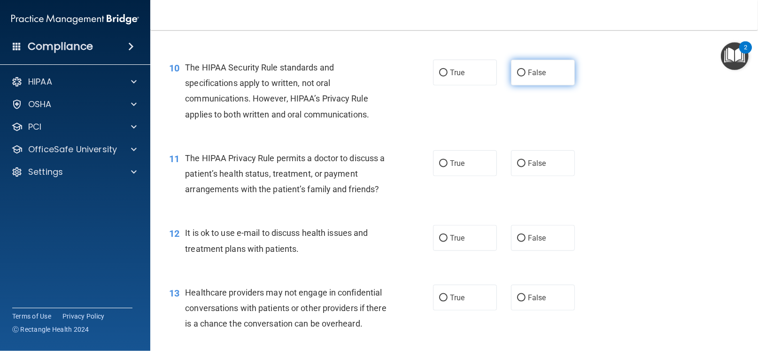
click at [517, 77] on input "False" at bounding box center [521, 72] width 8 height 7
radio input "true"
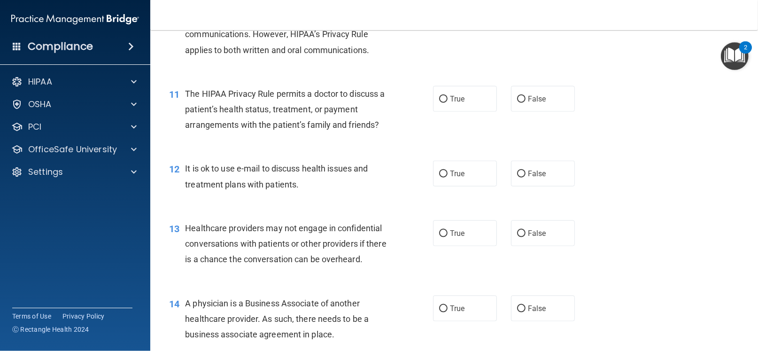
scroll to position [800, 0]
click at [517, 103] on input "False" at bounding box center [521, 99] width 8 height 7
radio input "true"
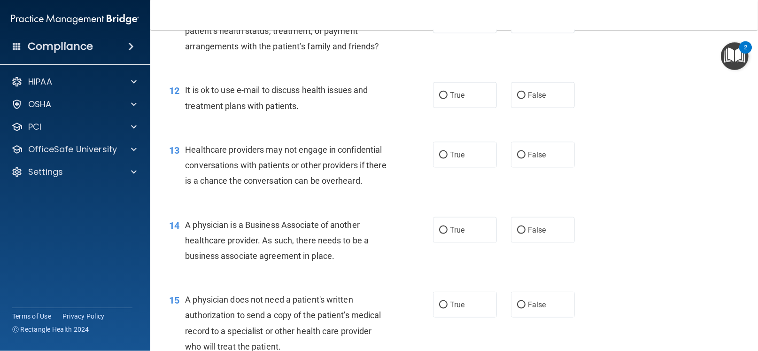
scroll to position [879, 0]
click at [519, 107] on label "False" at bounding box center [543, 95] width 64 height 26
click at [519, 99] on input "False" at bounding box center [521, 95] width 8 height 7
radio input "true"
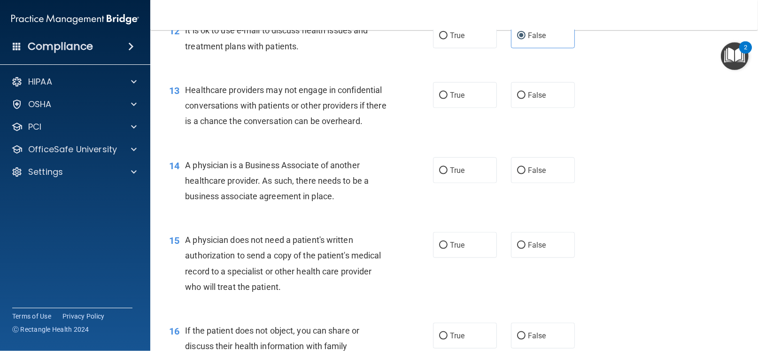
scroll to position [941, 0]
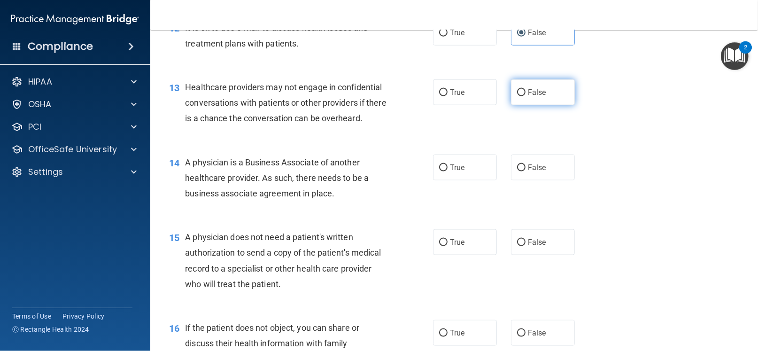
click at [517, 96] on input "False" at bounding box center [521, 92] width 8 height 7
radio input "true"
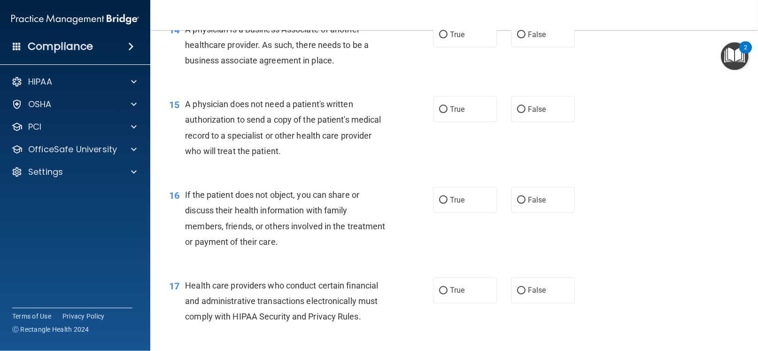
scroll to position [1074, 0]
click at [517, 38] on input "False" at bounding box center [521, 34] width 8 height 7
radio input "true"
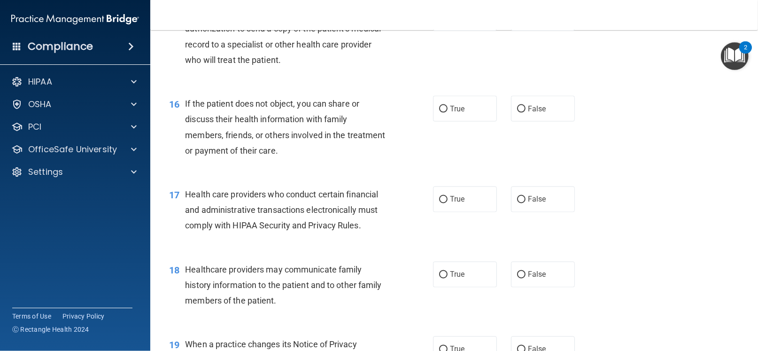
scroll to position [1166, 0]
click at [407, 174] on div "16 If the patient does not object, you can share or discuss their health inform…" at bounding box center [454, 128] width 584 height 91
click at [408, 174] on div "16 If the patient does not object, you can share or discuss their health inform…" at bounding box center [454, 128] width 584 height 91
click at [440, 112] on input "True" at bounding box center [443, 108] width 8 height 7
radio input "true"
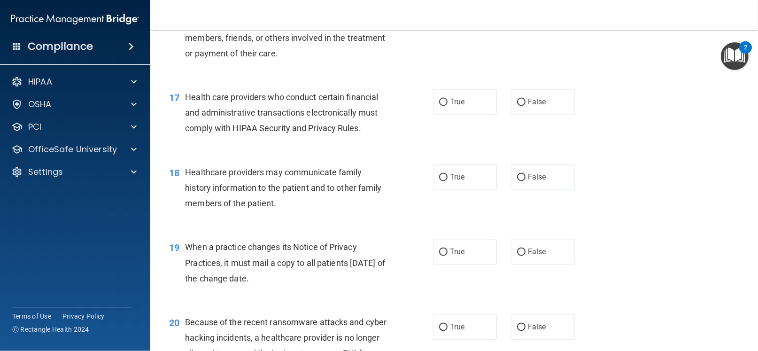
scroll to position [1263, 0]
click at [439, 105] on input "True" at bounding box center [443, 101] width 8 height 7
radio input "true"
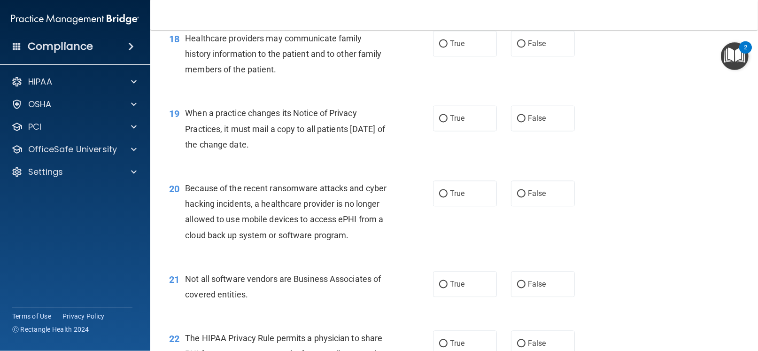
scroll to position [1396, 0]
click at [323, 152] on div "When a practice changes its Notice of Privacy Practices, it must mail a copy to…" at bounding box center [289, 128] width 208 height 47
click at [517, 122] on input "False" at bounding box center [521, 118] width 8 height 7
radio input "true"
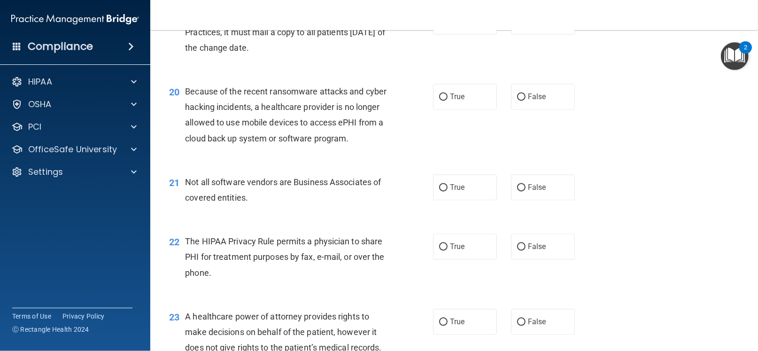
scroll to position [1494, 0]
click at [426, 149] on div "20 Because of the recent ransomware attacks and cyber hacking incidents, a heal…" at bounding box center [301, 115] width 292 height 67
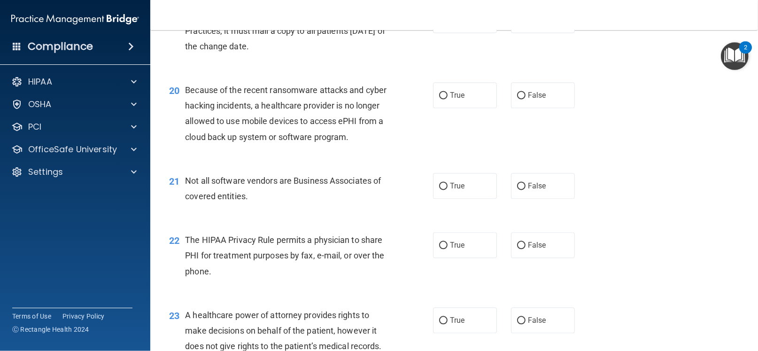
click at [360, 204] on div "Not all software vendors are Business Associates of covered entities." at bounding box center [289, 188] width 208 height 31
click at [439, 190] on input "True" at bounding box center [443, 186] width 8 height 7
radio input "true"
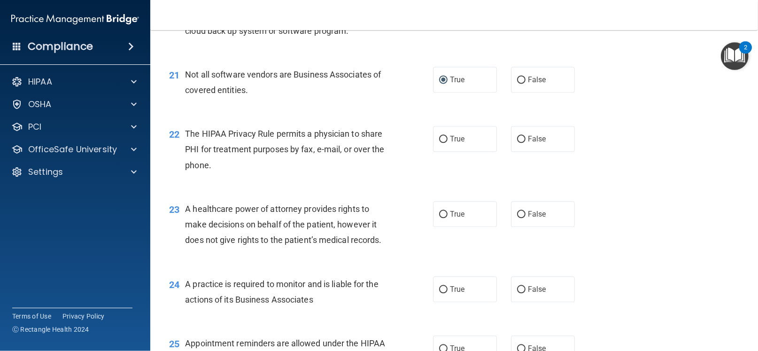
scroll to position [1589, 0]
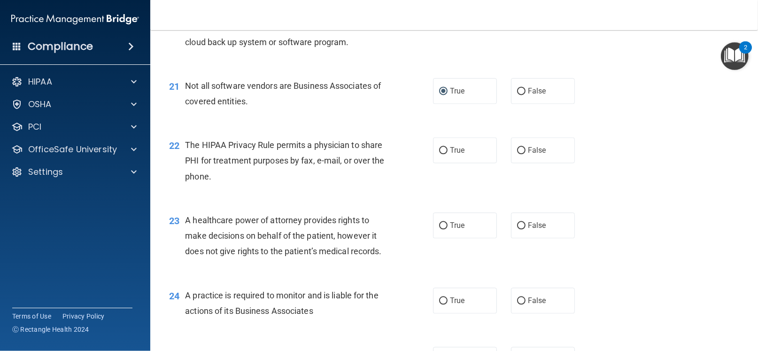
click at [399, 189] on div "22 The HIPAA Privacy Rule permits a physician to share PHI for treatment purpos…" at bounding box center [301, 163] width 292 height 52
click at [442, 154] on input "True" at bounding box center [443, 150] width 8 height 7
radio input "true"
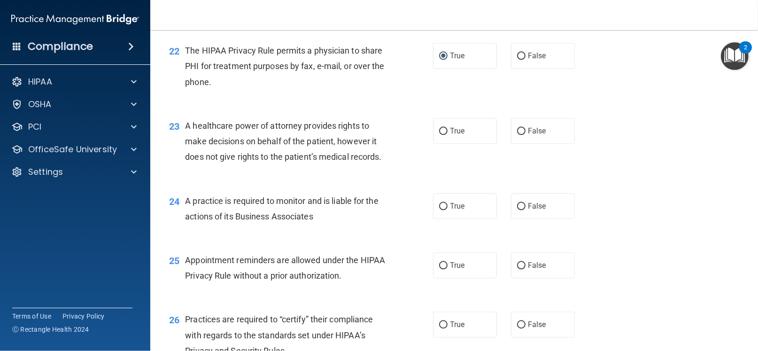
scroll to position [1685, 0]
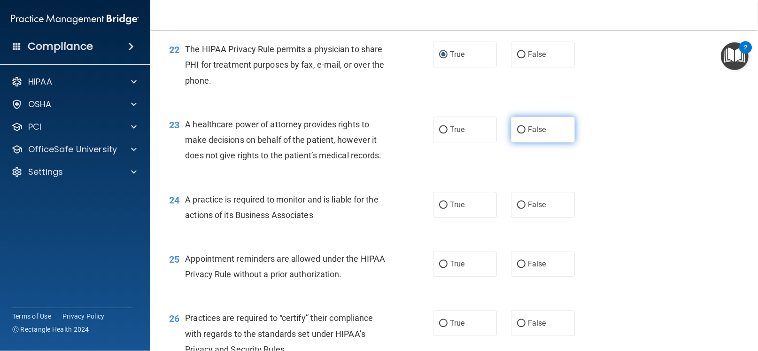
click at [517, 133] on input "False" at bounding box center [521, 129] width 8 height 7
radio input "true"
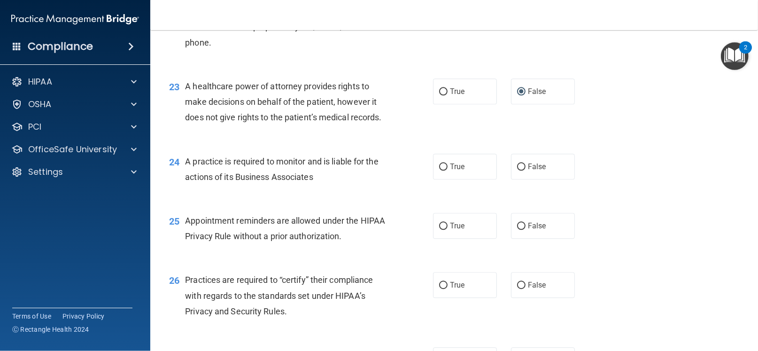
scroll to position [1722, 0]
click at [528, 171] on span "False" at bounding box center [537, 166] width 18 height 9
click at [523, 171] on input "False" at bounding box center [521, 167] width 8 height 7
radio input "true"
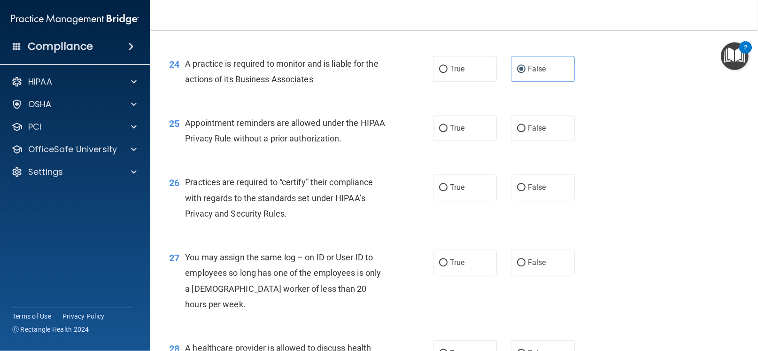
scroll to position [1821, 0]
click at [517, 131] on input "False" at bounding box center [521, 127] width 8 height 7
radio input "true"
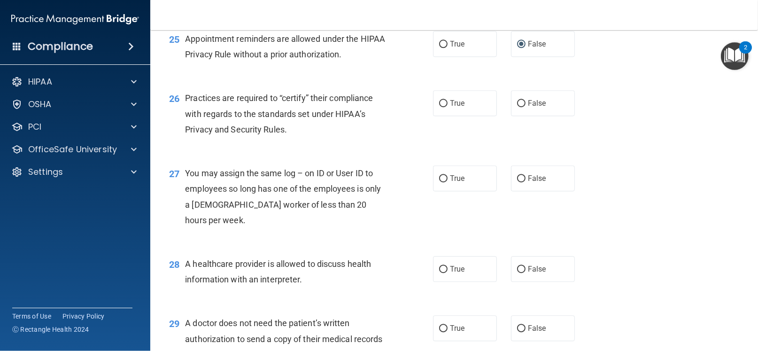
scroll to position [1905, 0]
click at [441, 107] on input "True" at bounding box center [443, 103] width 8 height 7
radio input "true"
click at [518, 182] on input "False" at bounding box center [521, 178] width 8 height 7
radio input "true"
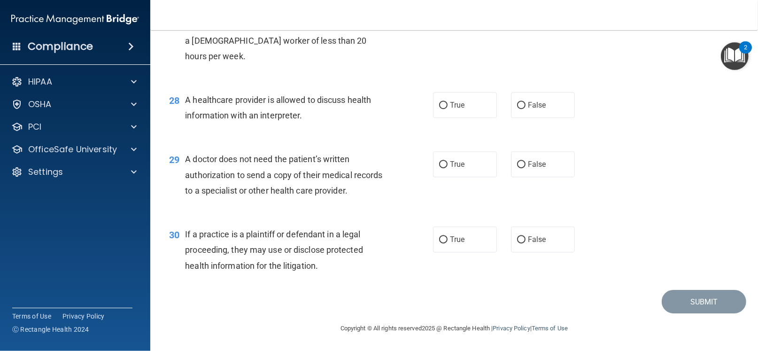
scroll to position [2087, 0]
click at [439, 109] on input "True" at bounding box center [443, 105] width 8 height 7
radio input "true"
click at [439, 163] on input "True" at bounding box center [443, 164] width 8 height 7
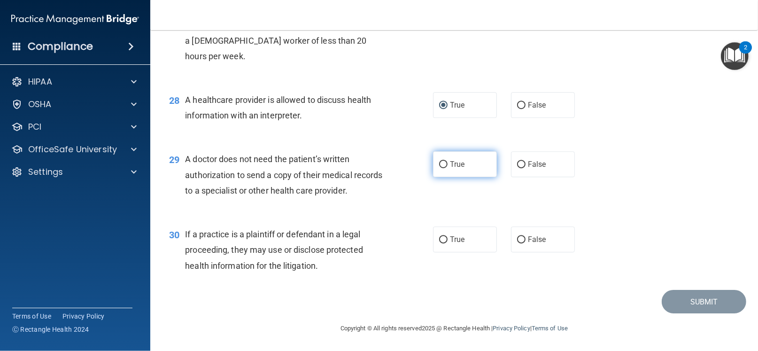
radio input "true"
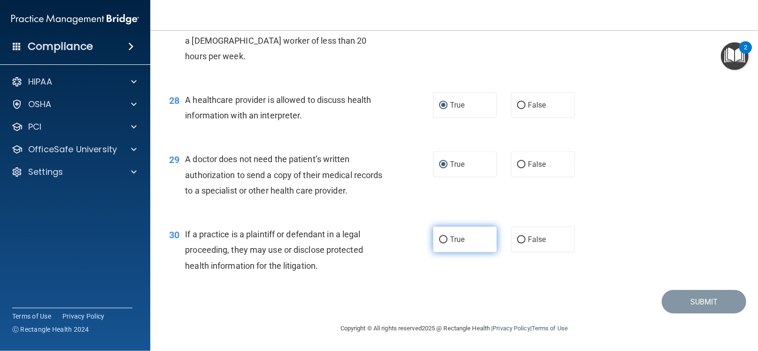
click at [442, 245] on label "True" at bounding box center [465, 239] width 64 height 26
click at [442, 243] on input "True" at bounding box center [443, 239] width 8 height 7
radio input "true"
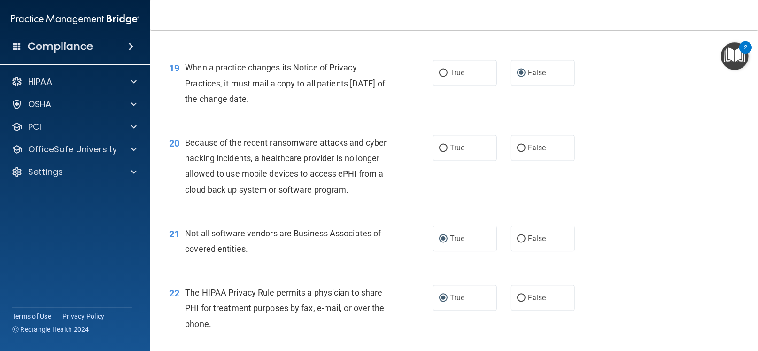
scroll to position [1440, 0]
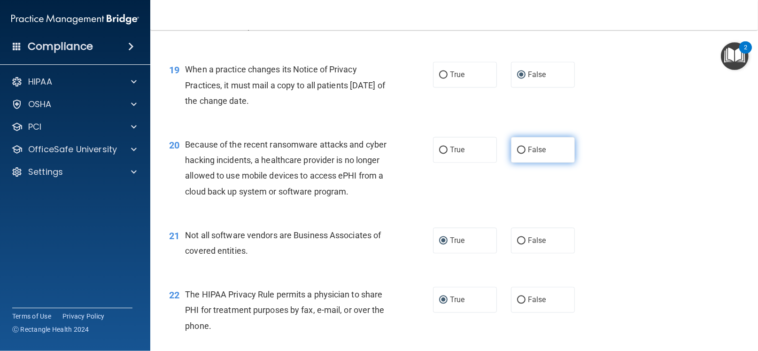
click at [517, 153] on input "False" at bounding box center [521, 149] width 8 height 7
radio input "true"
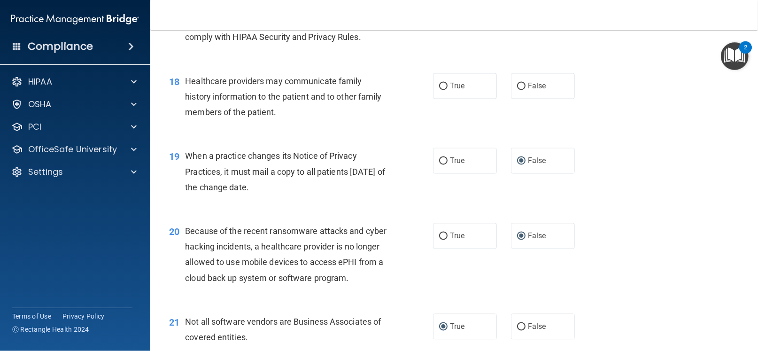
scroll to position [1354, 0]
click at [406, 124] on div "18 Healthcare providers may communicate family history information to the patie…" at bounding box center [301, 99] width 292 height 52
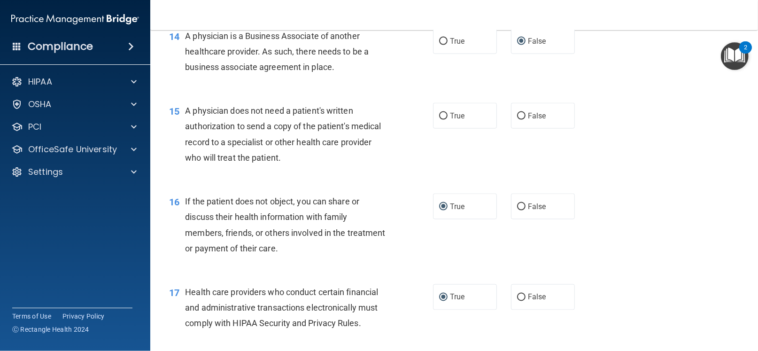
scroll to position [1069, 0]
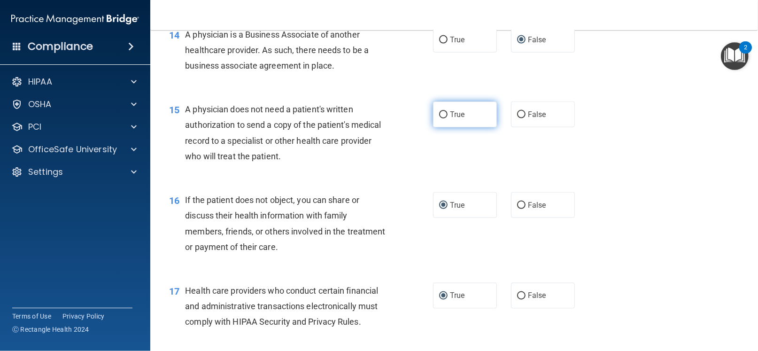
click at [440, 118] on input "True" at bounding box center [443, 114] width 8 height 7
radio input "true"
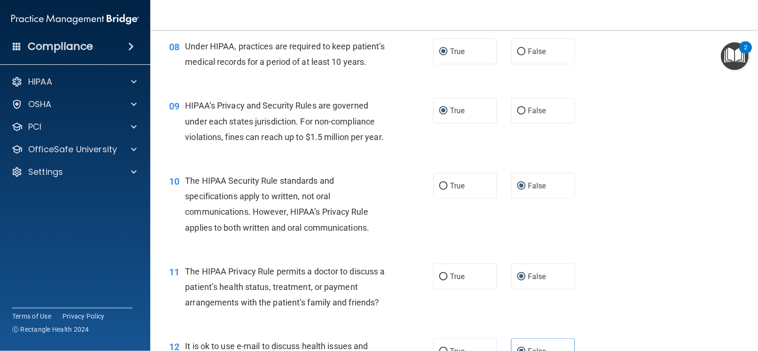
scroll to position [624, 0]
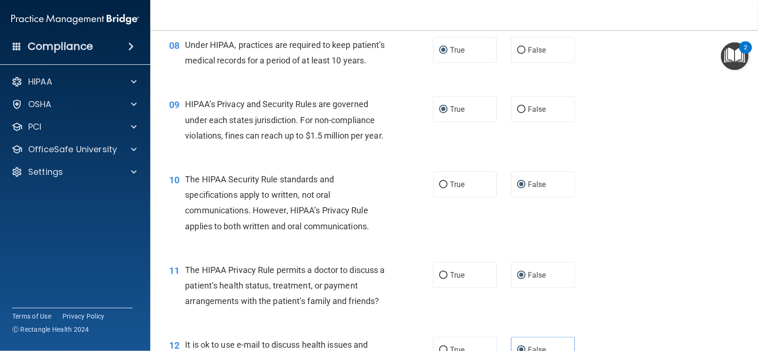
click at [427, 160] on div "09 HIPAA’s Privacy and Security Rules are governed under each states jurisdicti…" at bounding box center [454, 121] width 584 height 75
click at [429, 160] on div "09 HIPAA’s Privacy and Security Rules are governed under each states jurisdicti…" at bounding box center [454, 121] width 584 height 75
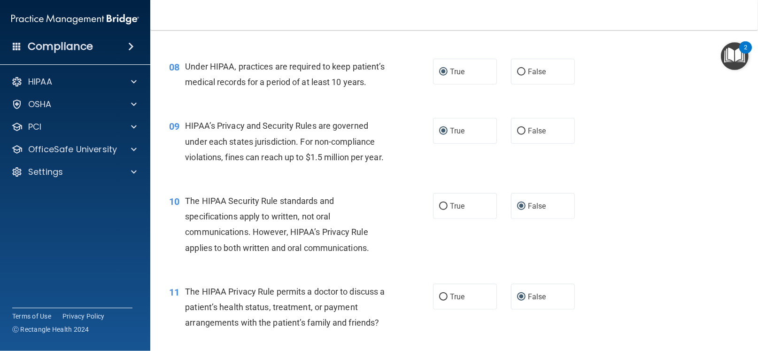
scroll to position [598, 0]
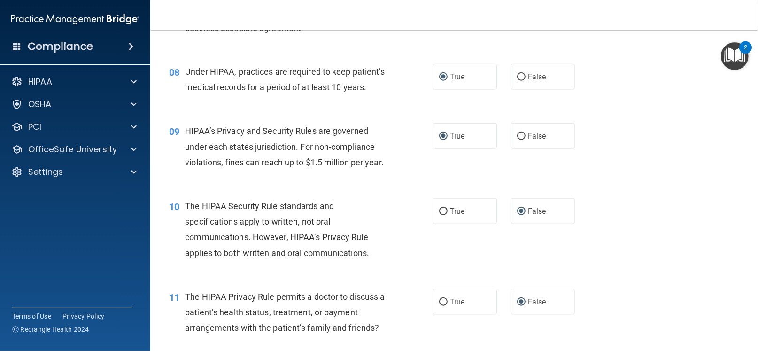
click at [428, 175] on div "09 HIPAA’s Privacy and Security Rules are governed under each states jurisdicti…" at bounding box center [301, 149] width 292 height 52
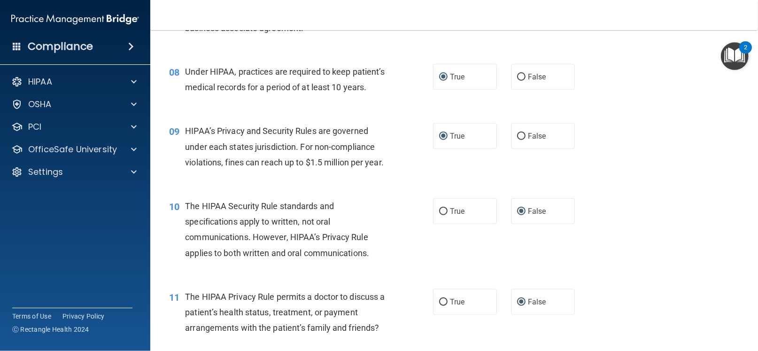
click at [428, 175] on div "09 HIPAA’s Privacy and Security Rules are governed under each states jurisdicti…" at bounding box center [301, 149] width 292 height 52
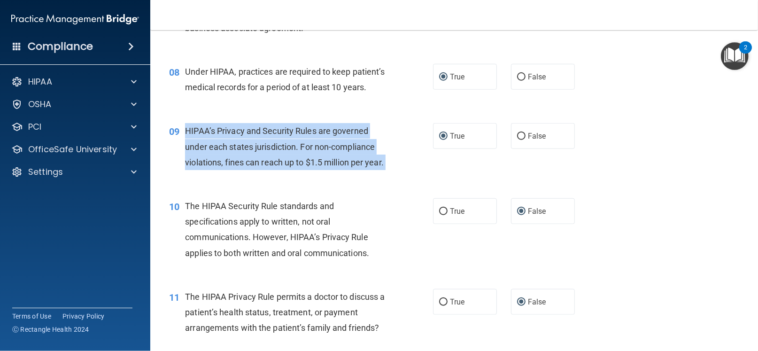
click at [428, 175] on div "09 HIPAA’s Privacy and Security Rules are governed under each states jurisdicti…" at bounding box center [301, 149] width 292 height 52
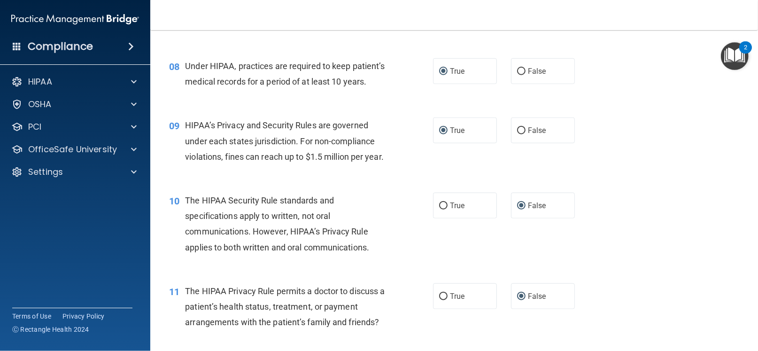
scroll to position [608, 0]
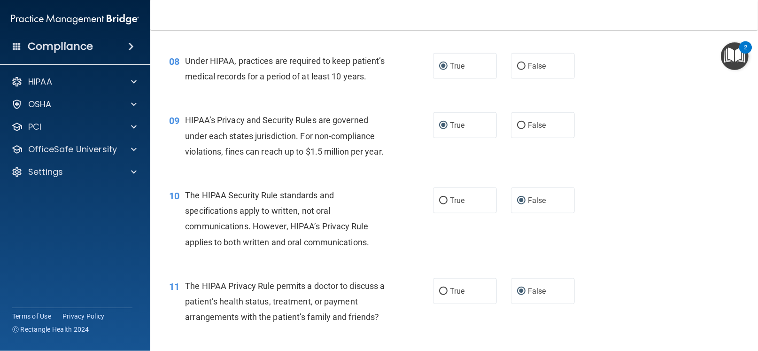
click at [412, 164] on div "09 HIPAA’s Privacy and Security Rules are governed under each states jurisdicti…" at bounding box center [301, 138] width 292 height 52
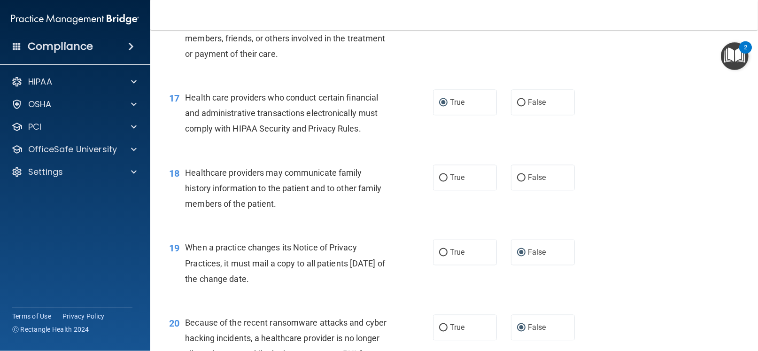
scroll to position [1265, 0]
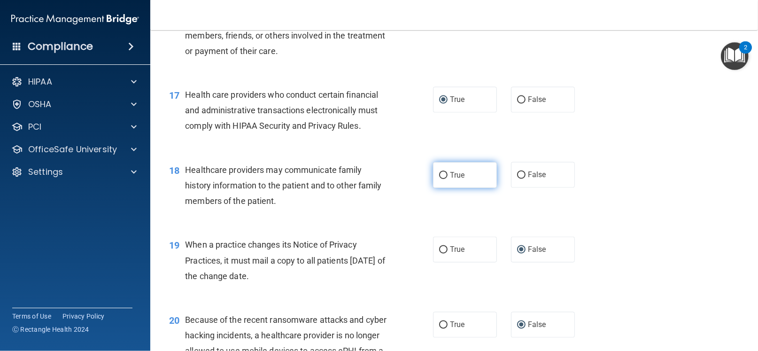
click at [439, 179] on input "True" at bounding box center [443, 175] width 8 height 7
radio input "true"
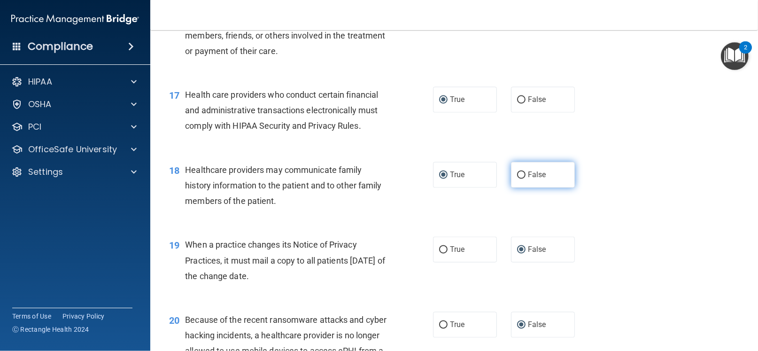
click at [517, 179] on input "False" at bounding box center [521, 175] width 8 height 7
radio input "true"
radio input "false"
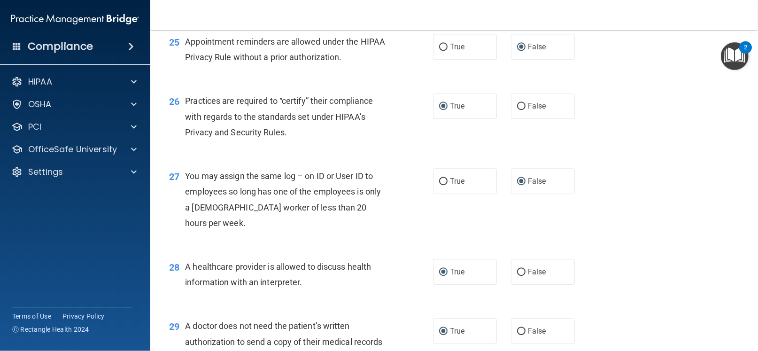
scroll to position [2115, 0]
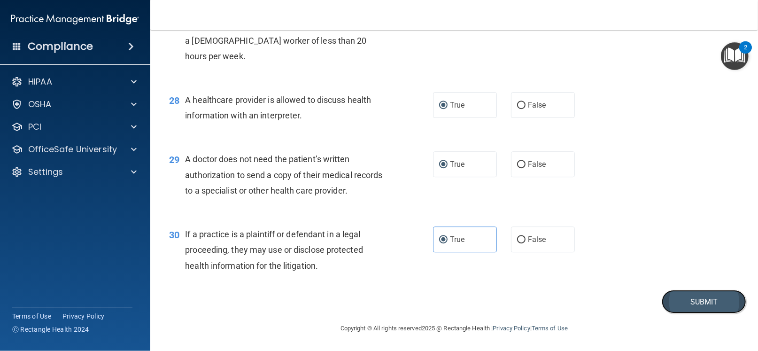
click at [686, 307] on button "Submit" at bounding box center [703, 302] width 84 height 24
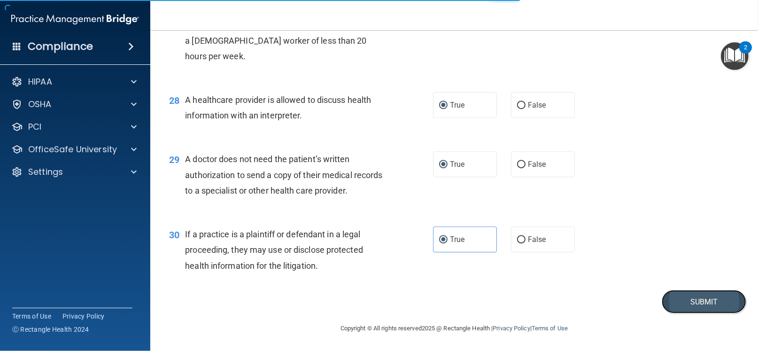
click at [684, 299] on button "Submit" at bounding box center [703, 302] width 84 height 24
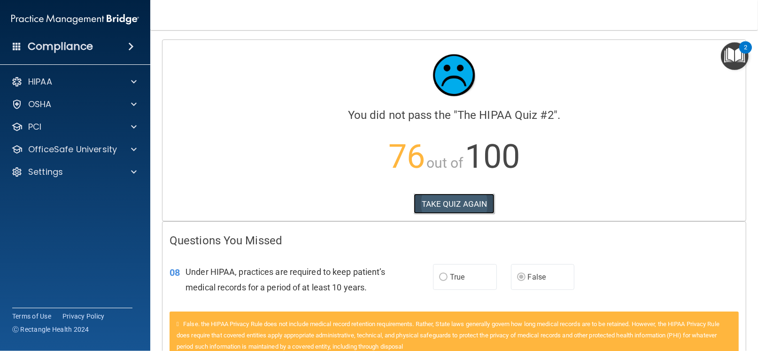
click at [448, 198] on button "TAKE QUIZ AGAIN" at bounding box center [454, 203] width 81 height 21
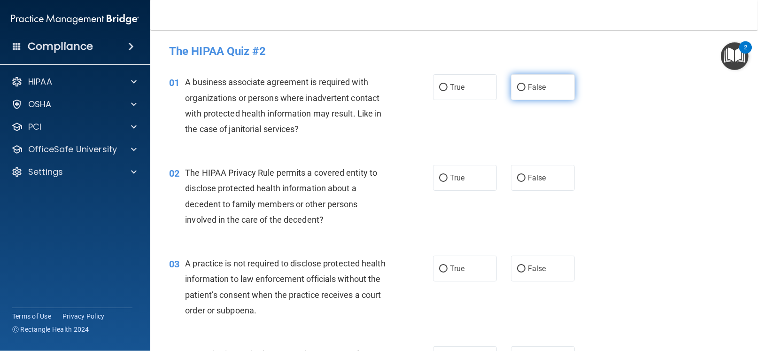
click at [518, 88] on input "False" at bounding box center [521, 87] width 8 height 7
radio input "true"
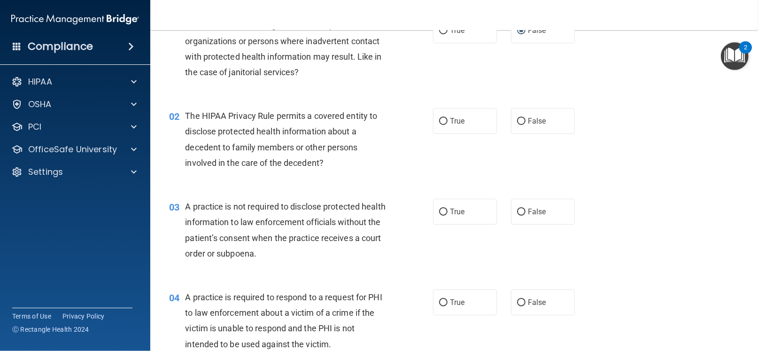
scroll to position [68, 0]
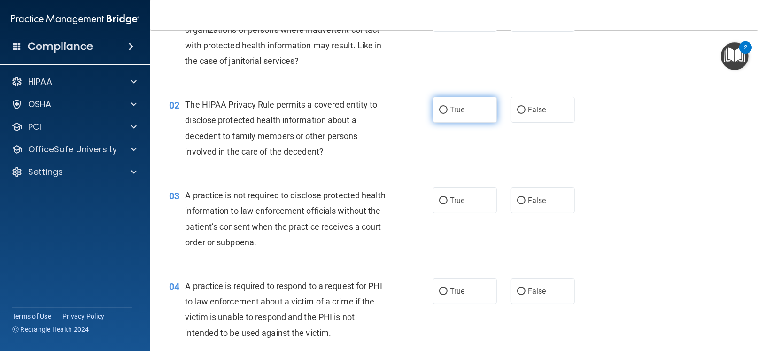
click at [441, 111] on input "True" at bounding box center [443, 110] width 8 height 7
radio input "true"
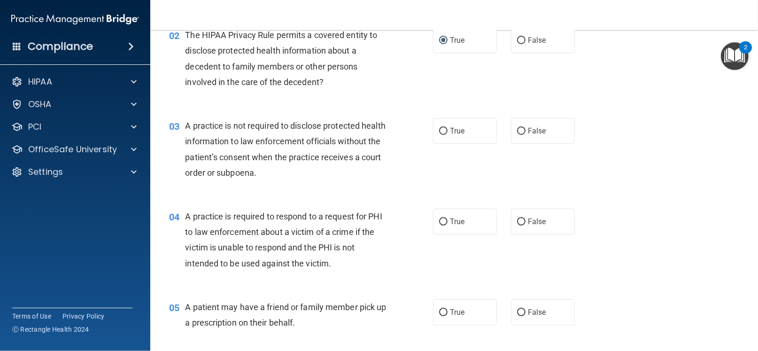
scroll to position [137, 0]
click at [517, 132] on input "False" at bounding box center [521, 132] width 8 height 7
radio input "true"
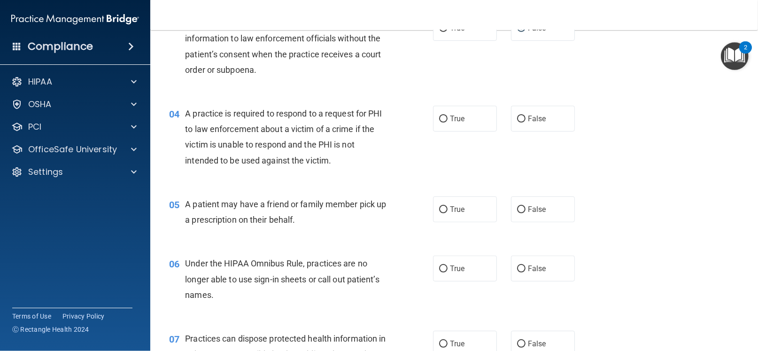
scroll to position [241, 0]
click at [439, 120] on input "True" at bounding box center [443, 118] width 8 height 7
radio input "true"
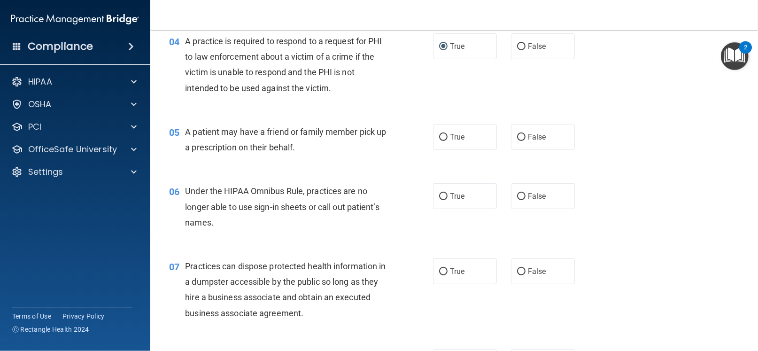
scroll to position [319, 0]
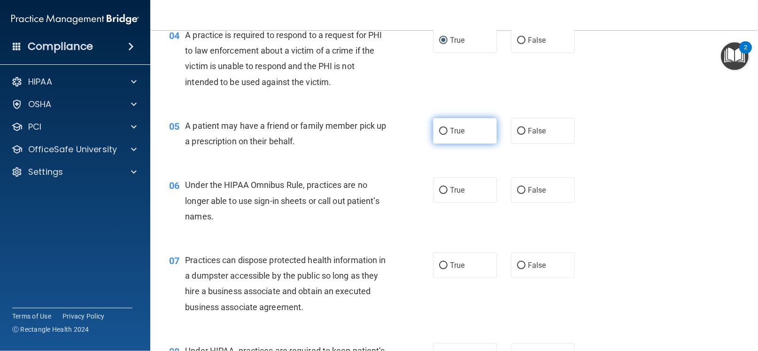
click at [439, 133] on input "True" at bounding box center [443, 131] width 8 height 7
radio input "true"
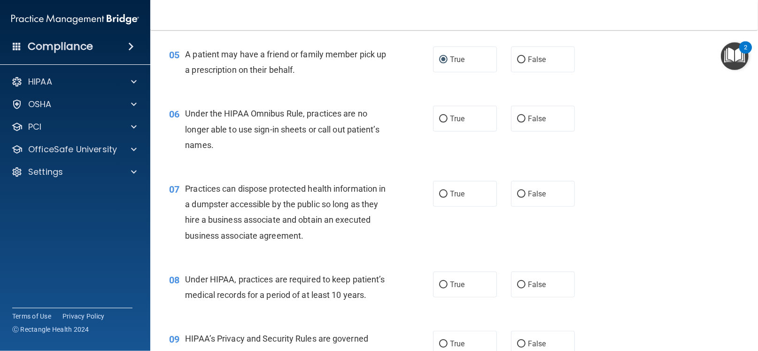
scroll to position [391, 0]
click at [517, 120] on input "False" at bounding box center [521, 118] width 8 height 7
radio input "true"
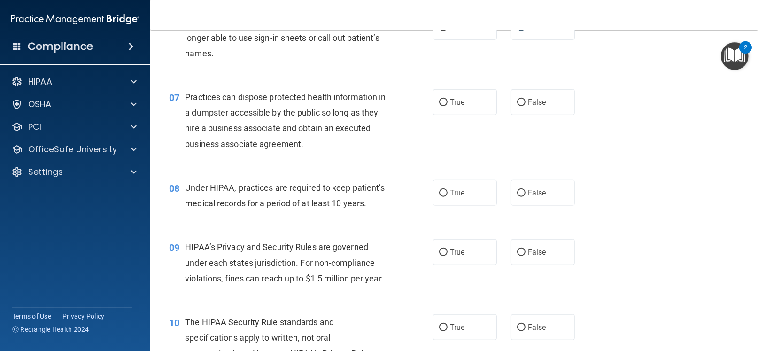
scroll to position [482, 0]
click at [517, 101] on input "False" at bounding box center [521, 102] width 8 height 7
radio input "true"
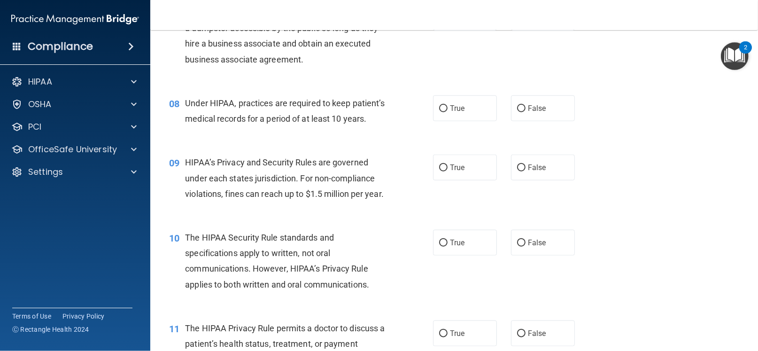
scroll to position [578, 0]
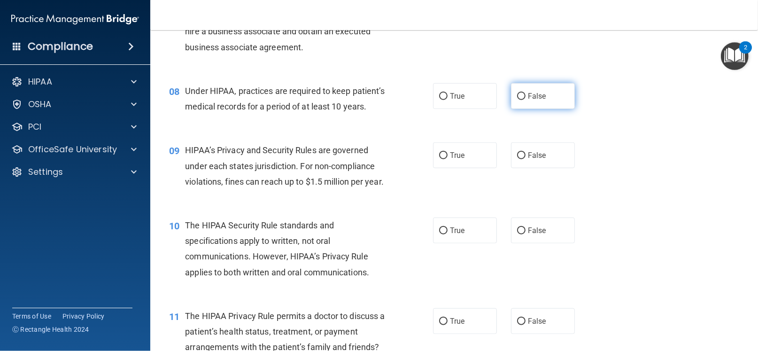
click at [521, 95] on label "False" at bounding box center [543, 96] width 64 height 26
click at [521, 95] on input "False" at bounding box center [521, 96] width 8 height 7
radio input "true"
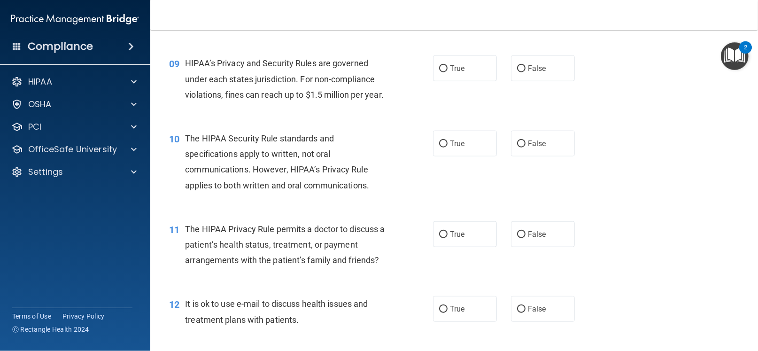
scroll to position [666, 0]
click at [518, 71] on input "False" at bounding box center [521, 67] width 8 height 7
radio input "true"
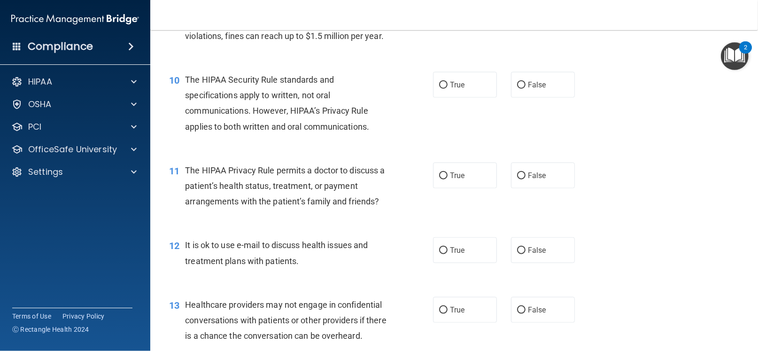
scroll to position [725, 0]
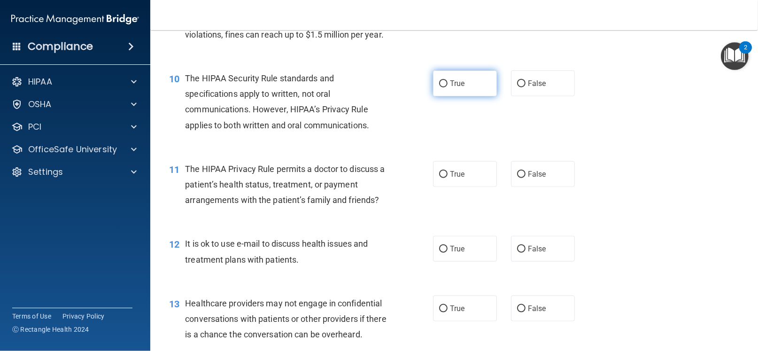
click at [439, 87] on input "True" at bounding box center [443, 83] width 8 height 7
radio input "true"
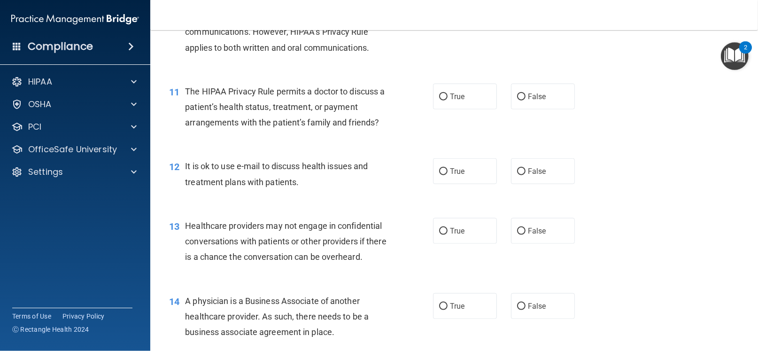
scroll to position [803, 0]
click at [440, 100] on input "True" at bounding box center [443, 96] width 8 height 7
radio input "true"
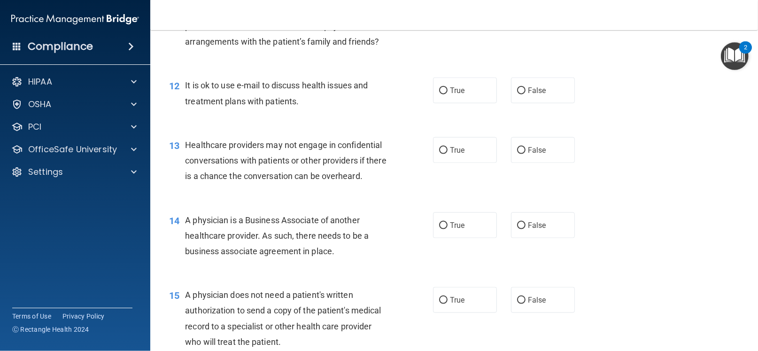
scroll to position [885, 0]
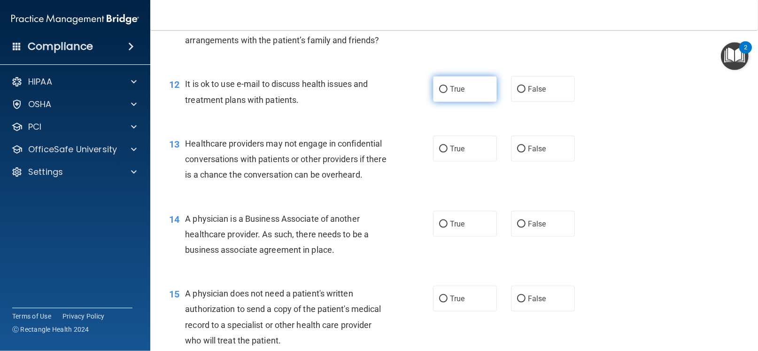
click at [437, 102] on label "True" at bounding box center [465, 89] width 64 height 26
click at [439, 93] on input "True" at bounding box center [443, 89] width 8 height 7
radio input "true"
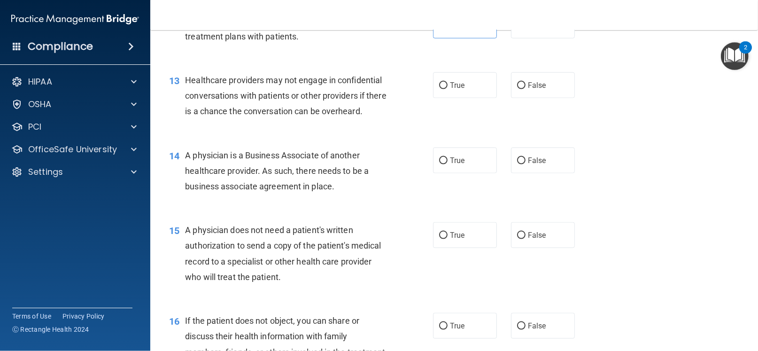
scroll to position [949, 0]
click at [517, 89] on input "False" at bounding box center [521, 85] width 8 height 7
radio input "true"
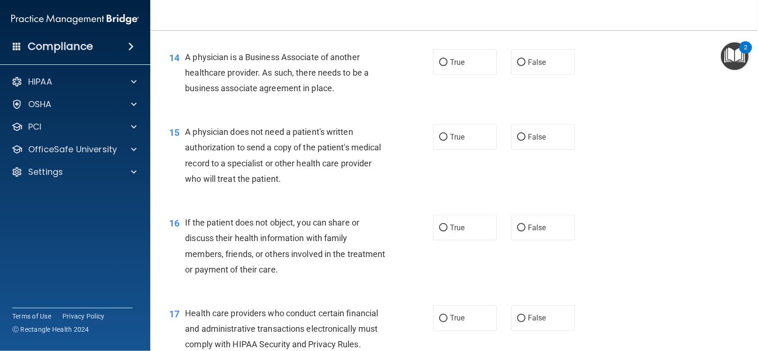
scroll to position [1047, 0]
click at [519, 66] on input "False" at bounding box center [521, 62] width 8 height 7
radio input "true"
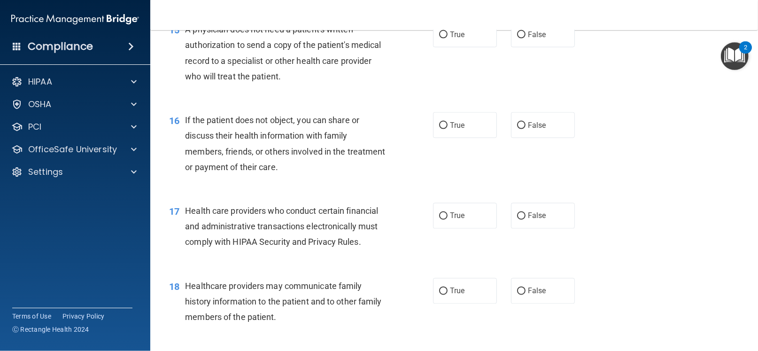
scroll to position [1149, 0]
click at [439, 38] on input "True" at bounding box center [443, 34] width 8 height 7
radio input "true"
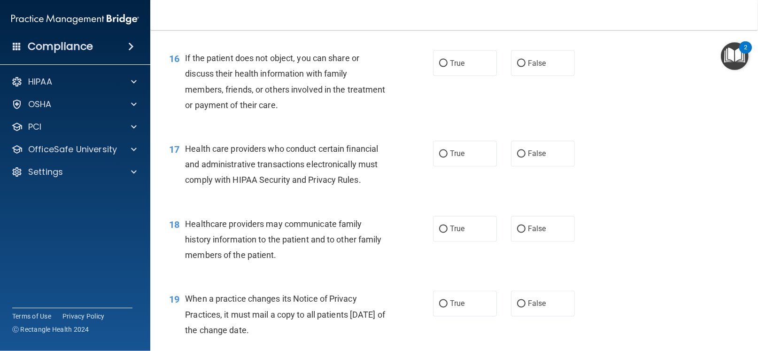
scroll to position [1211, 0]
click at [439, 67] on input "True" at bounding box center [443, 63] width 8 height 7
radio input "true"
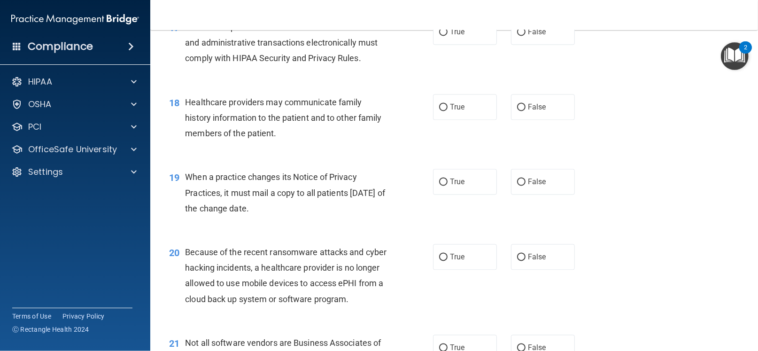
scroll to position [1333, 0]
click at [439, 35] on input "True" at bounding box center [443, 31] width 8 height 7
radio input "true"
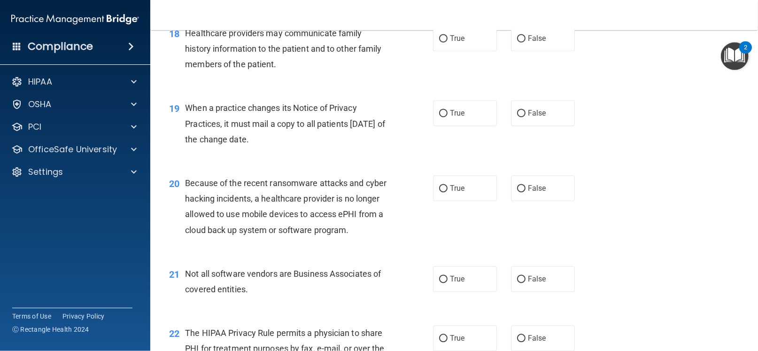
scroll to position [1402, 0]
click at [444, 50] on label "True" at bounding box center [465, 37] width 64 height 26
click at [444, 41] on input "True" at bounding box center [443, 37] width 8 height 7
radio input "true"
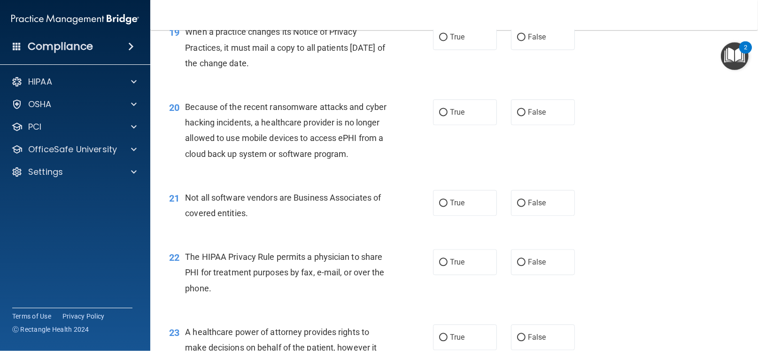
scroll to position [1477, 0]
click at [517, 41] on input "False" at bounding box center [521, 37] width 8 height 7
radio input "true"
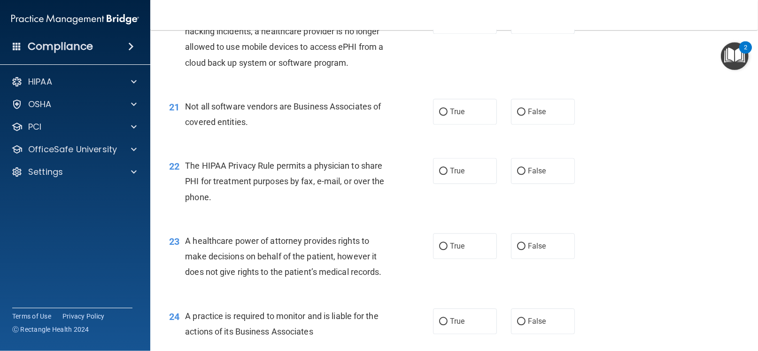
scroll to position [1569, 0]
click at [521, 33] on label "False" at bounding box center [543, 21] width 64 height 26
click at [521, 24] on input "False" at bounding box center [521, 20] width 8 height 7
radio input "true"
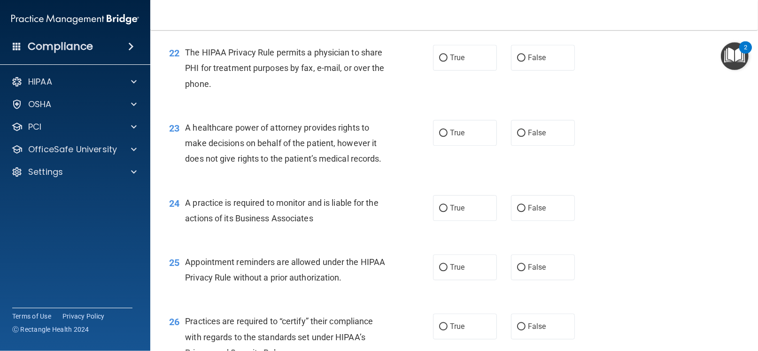
scroll to position [1680, 0]
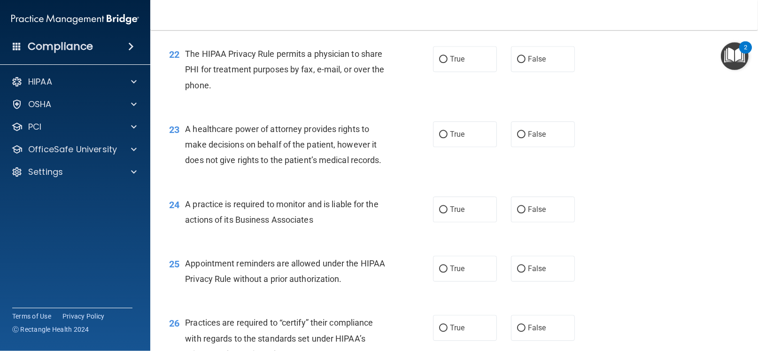
click at [439, 4] on input "True" at bounding box center [443, 0] width 8 height 7
radio input "true"
click at [439, 63] on input "True" at bounding box center [443, 59] width 8 height 7
radio input "true"
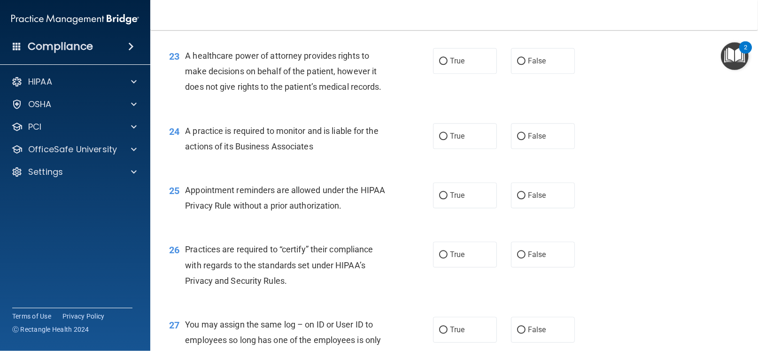
scroll to position [1751, 0]
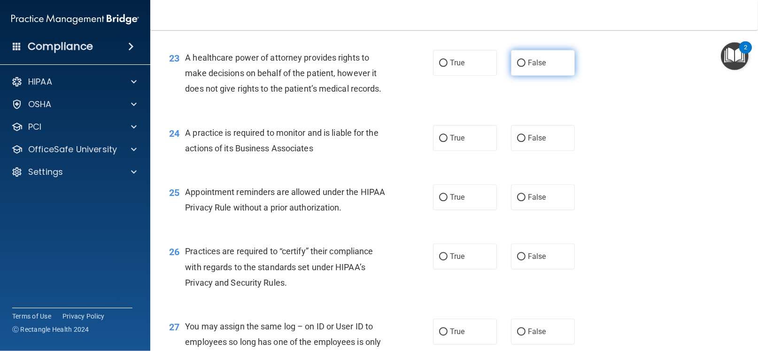
click at [518, 67] on input "False" at bounding box center [521, 63] width 8 height 7
radio input "true"
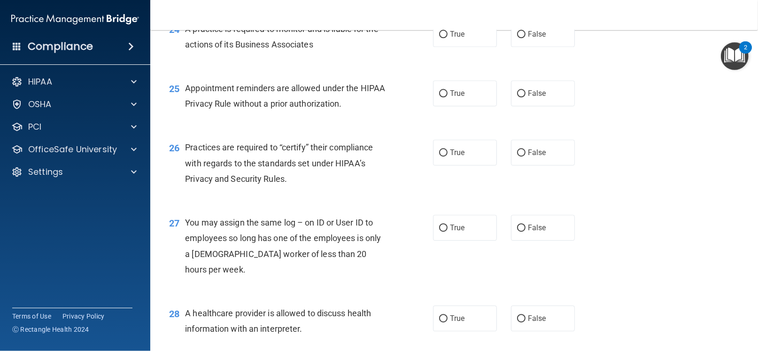
scroll to position [1863, 0]
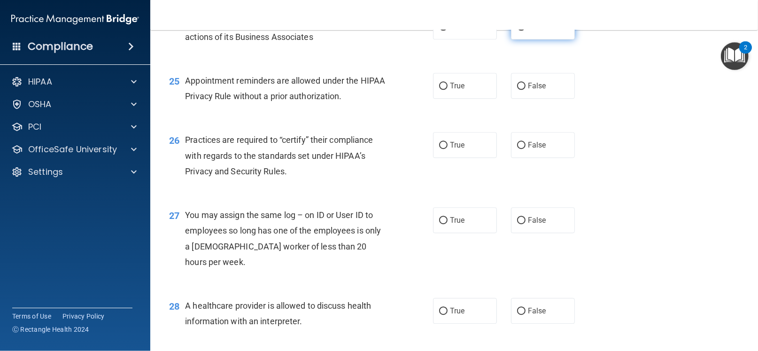
click at [514, 39] on label "False" at bounding box center [543, 27] width 64 height 26
click at [517, 31] on input "False" at bounding box center [521, 26] width 8 height 7
radio input "true"
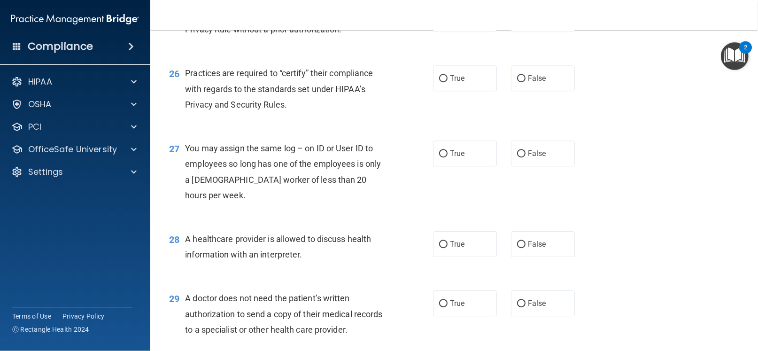
scroll to position [1932, 0]
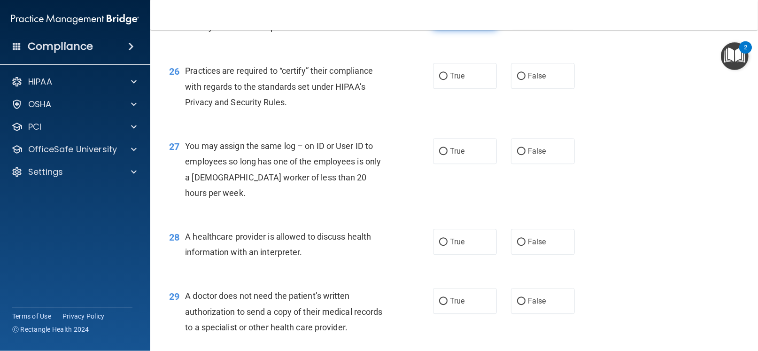
click at [439, 21] on input "True" at bounding box center [443, 17] width 8 height 7
radio input "true"
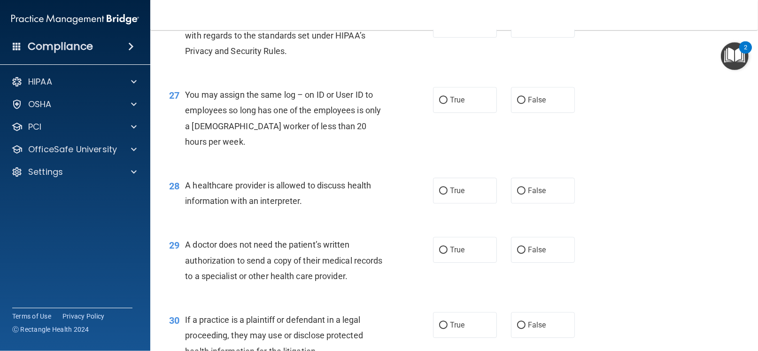
scroll to position [1983, 0]
click at [517, 28] on input "False" at bounding box center [521, 24] width 8 height 7
radio input "true"
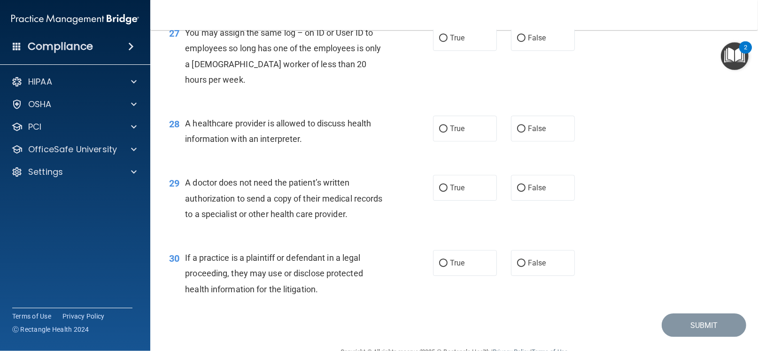
scroll to position [2046, 0]
click at [517, 41] on input "False" at bounding box center [521, 37] width 8 height 7
radio input "true"
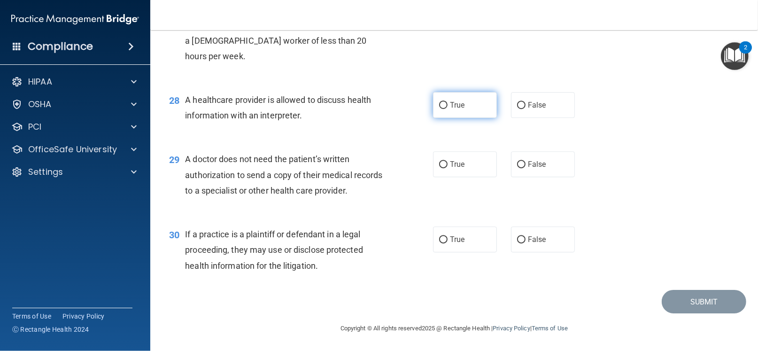
click at [439, 108] on input "True" at bounding box center [443, 105] width 8 height 7
radio input "true"
click at [439, 164] on input "True" at bounding box center [443, 164] width 8 height 7
radio input "true"
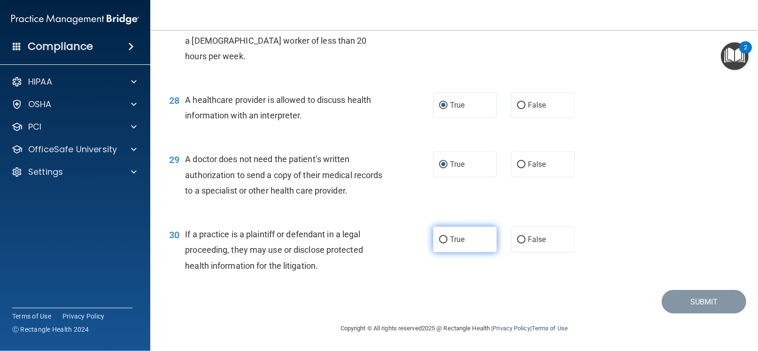
click at [440, 238] on input "True" at bounding box center [443, 239] width 8 height 7
radio input "true"
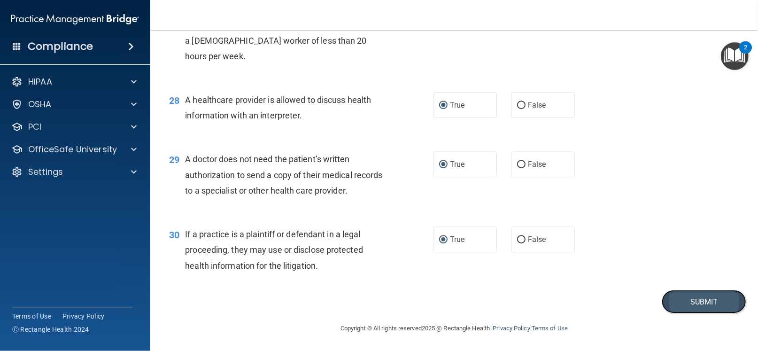
click at [692, 300] on button "Submit" at bounding box center [703, 302] width 84 height 24
click at [688, 300] on button "Submit" at bounding box center [703, 302] width 84 height 24
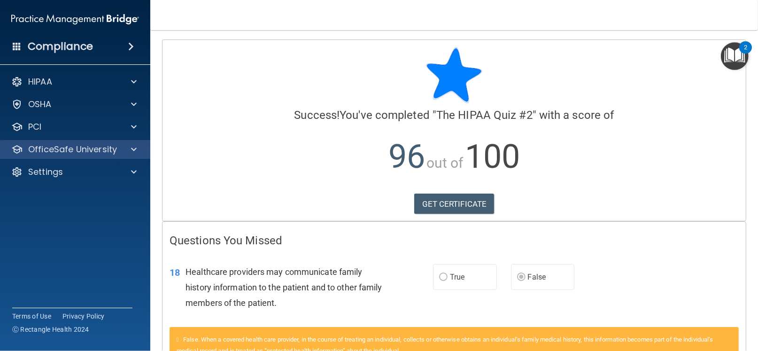
click at [68, 141] on div "OfficeSafe University" at bounding box center [75, 149] width 151 height 19
click at [133, 146] on span at bounding box center [134, 149] width 6 height 11
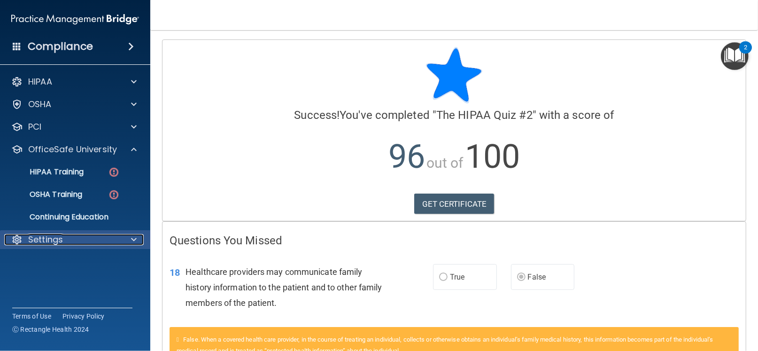
click at [59, 237] on p "Settings" at bounding box center [45, 239] width 35 height 11
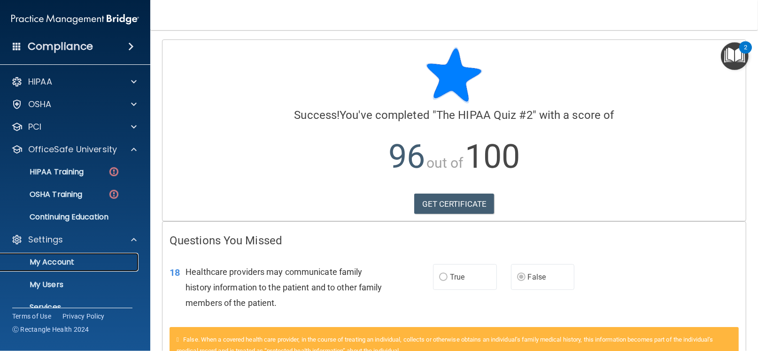
click at [59, 259] on p "My Account" at bounding box center [70, 261] width 128 height 9
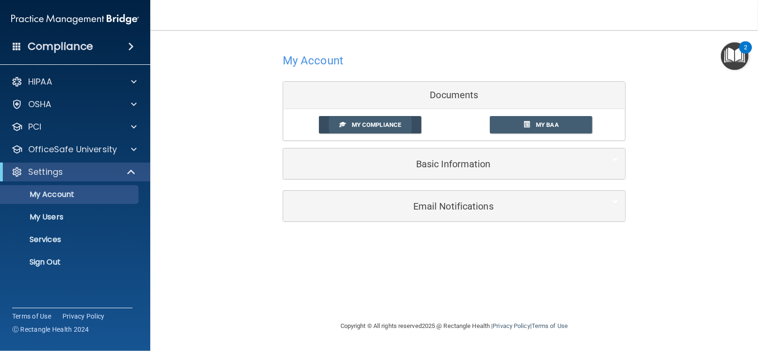
click at [357, 122] on span "My Compliance" at bounding box center [376, 124] width 49 height 7
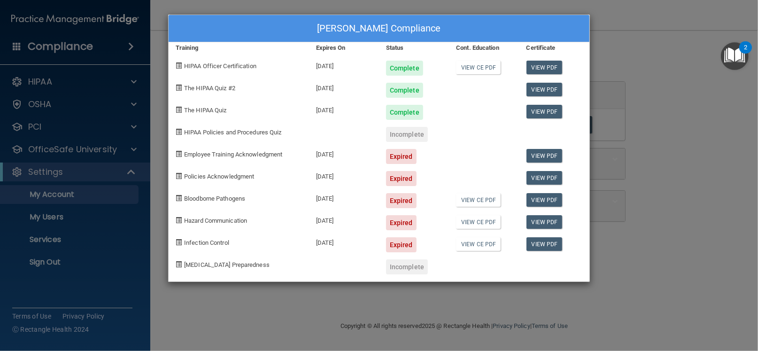
click at [612, 163] on div "[PERSON_NAME] Compliance Training Expires On Status Cont. Education Certificate…" at bounding box center [379, 175] width 758 height 351
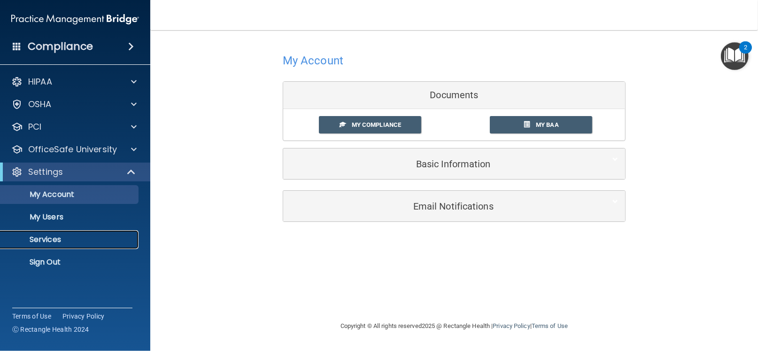
click at [54, 237] on p "Services" at bounding box center [70, 239] width 128 height 9
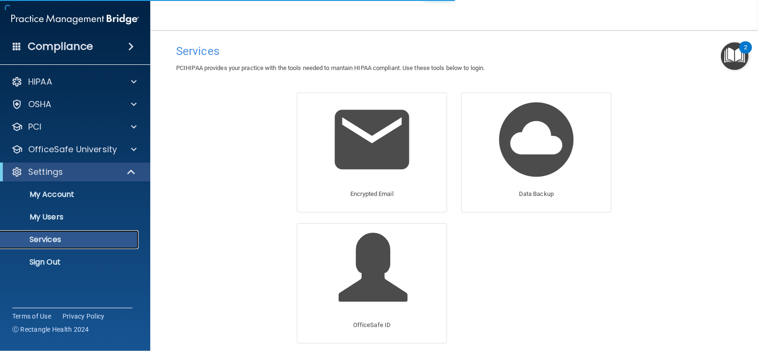
scroll to position [40, 0]
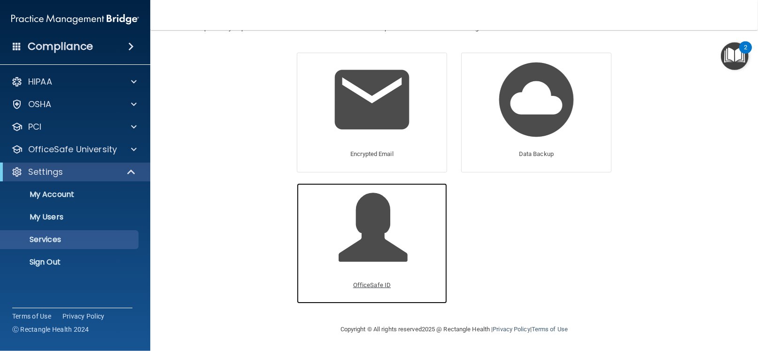
click at [358, 230] on span at bounding box center [382, 234] width 89 height 82
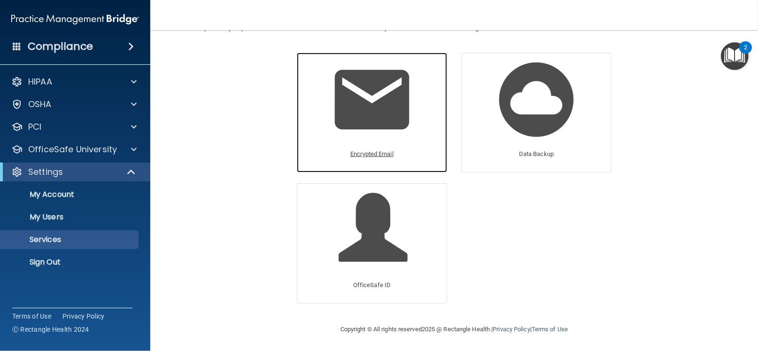
click at [372, 107] on img at bounding box center [371, 99] width 89 height 89
